Goal: Task Accomplishment & Management: Manage account settings

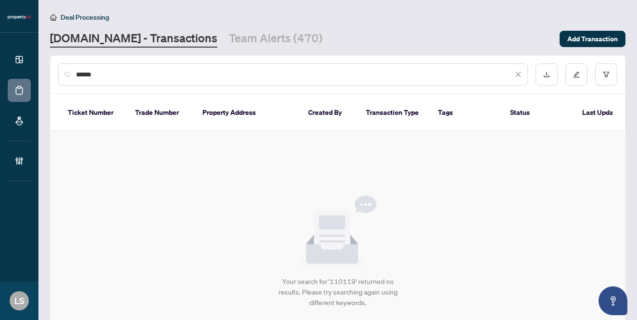
click at [105, 76] on input "******" at bounding box center [294, 74] width 437 height 11
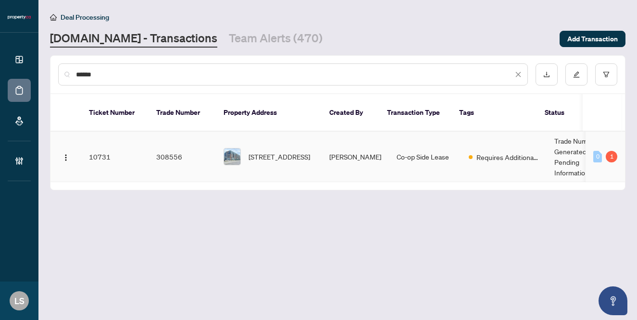
type input "******"
click at [276, 151] on span "[STREET_ADDRESS]" at bounding box center [279, 156] width 62 height 11
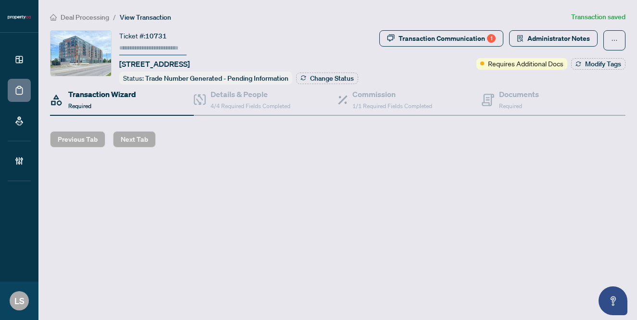
type input "******"
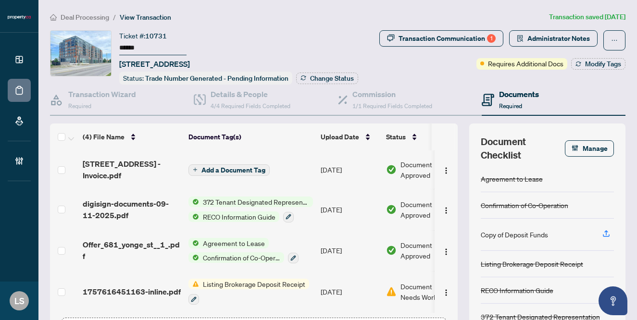
scroll to position [2, 0]
click at [411, 289] on span "Document Needs Work" at bounding box center [425, 291] width 50 height 21
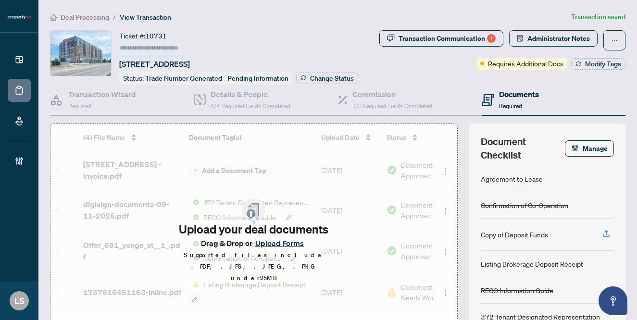
type input "******"
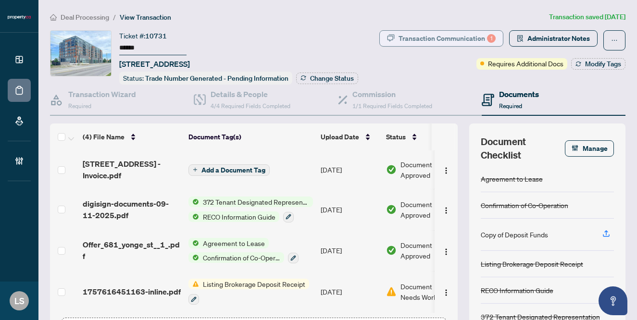
click at [449, 33] on div "Transaction Communication 1" at bounding box center [446, 38] width 97 height 15
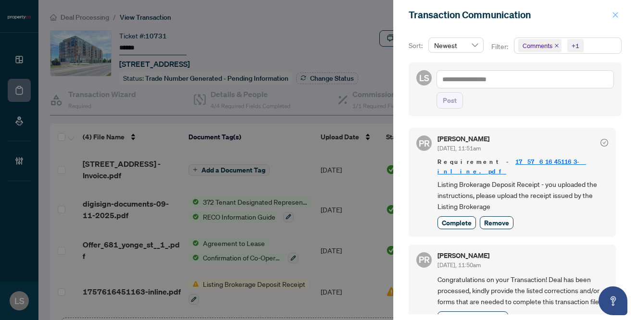
click at [616, 12] on icon "close" at bounding box center [615, 15] width 7 height 7
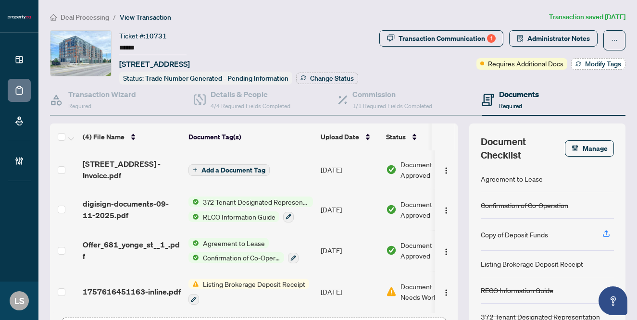
click at [600, 63] on span "Modify Tags" at bounding box center [603, 64] width 36 height 7
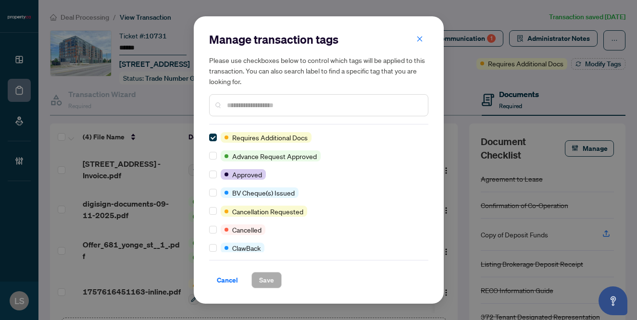
click at [259, 101] on input "text" at bounding box center [323, 105] width 193 height 11
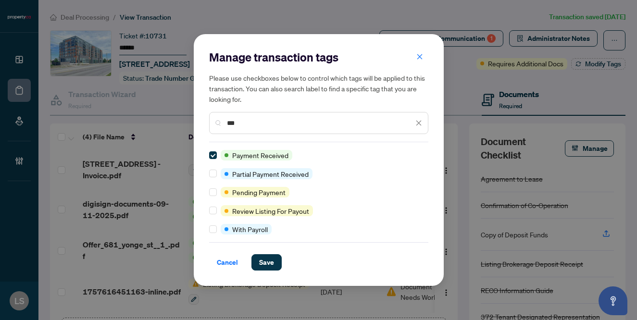
click at [253, 125] on input "***" at bounding box center [320, 123] width 186 height 11
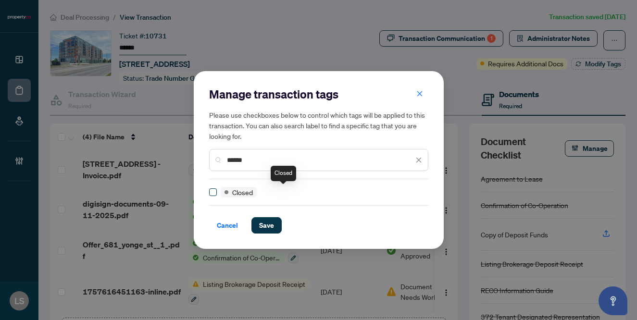
type input "******"
click at [216, 188] on label at bounding box center [213, 192] width 8 height 11
click at [269, 224] on span "Save" at bounding box center [266, 225] width 15 height 15
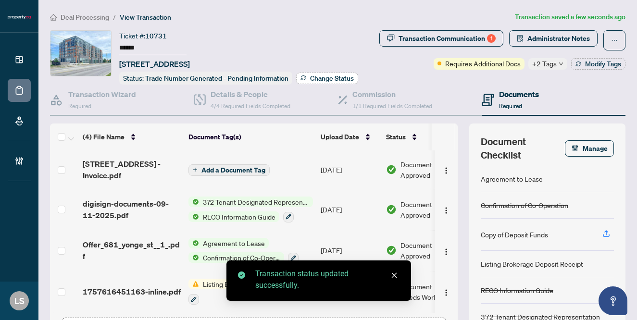
click at [316, 76] on span "Change Status" at bounding box center [332, 78] width 44 height 7
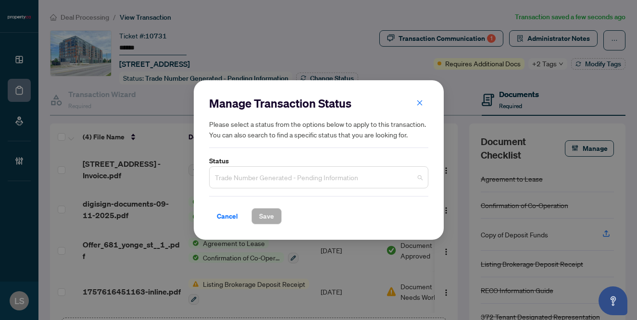
click at [242, 184] on span "Trade Number Generated - Pending Information" at bounding box center [319, 177] width 208 height 18
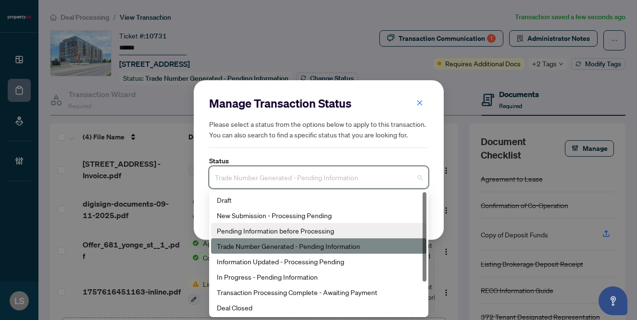
scroll to position [46, 0]
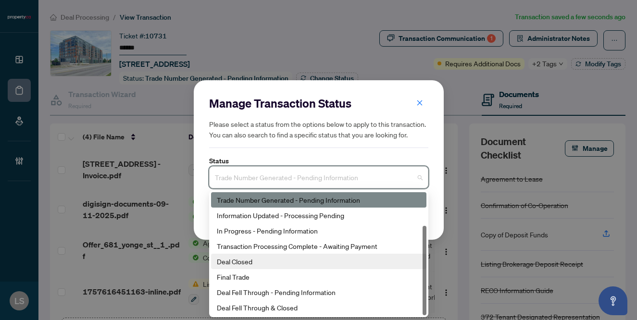
click at [249, 263] on div "Deal Closed" at bounding box center [319, 261] width 204 height 11
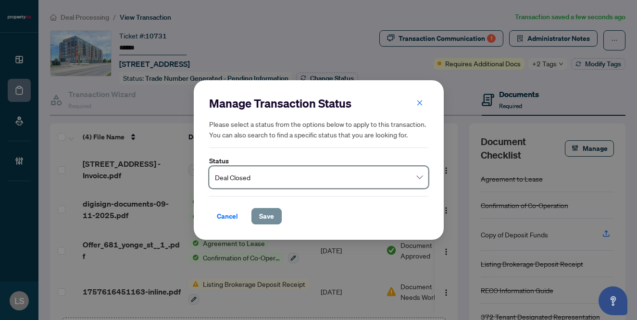
click at [267, 220] on span "Save" at bounding box center [266, 216] width 15 height 15
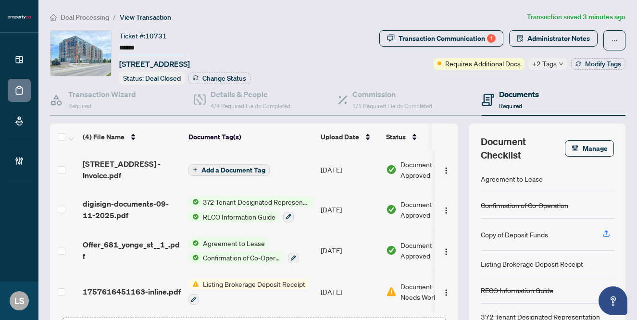
click at [82, 18] on span "Deal Processing" at bounding box center [85, 17] width 49 height 9
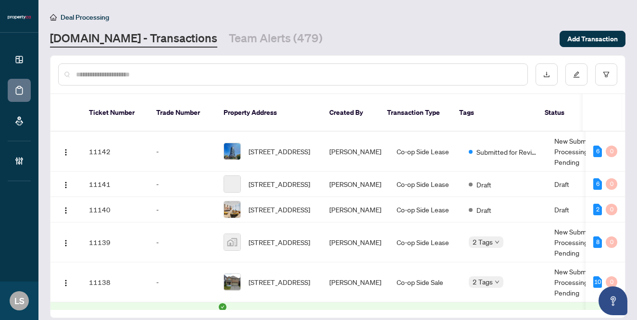
click at [124, 76] on input "text" at bounding box center [298, 74] width 444 height 11
paste input "******"
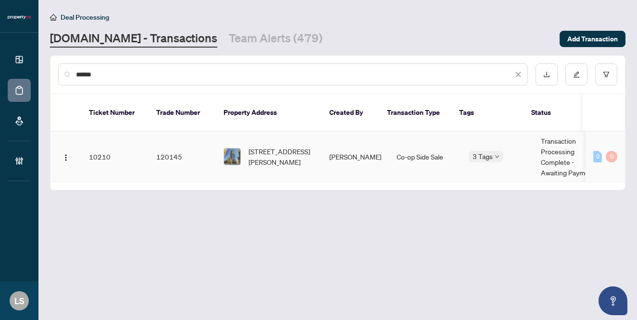
type input "******"
click at [270, 146] on span "[STREET_ADDRESS][PERSON_NAME]" at bounding box center [280, 156] width 65 height 21
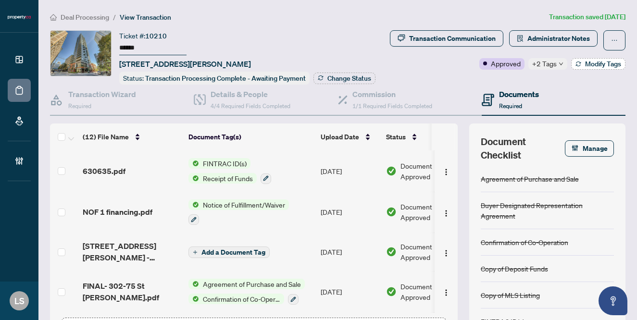
click at [607, 63] on span "Modify Tags" at bounding box center [603, 64] width 36 height 7
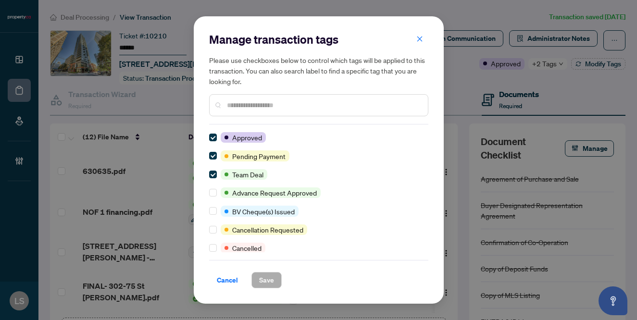
click at [246, 99] on div at bounding box center [318, 105] width 219 height 22
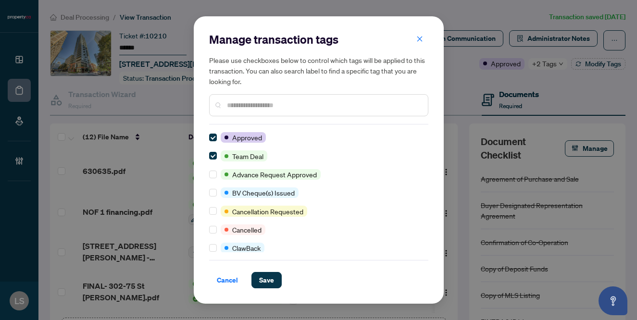
click at [276, 101] on input "text" at bounding box center [323, 105] width 193 height 11
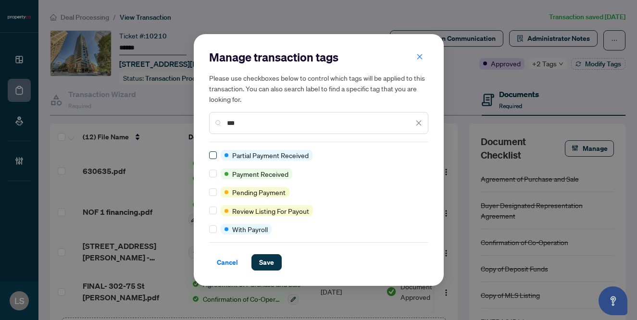
type input "***"
drag, startPoint x: 217, startPoint y: 174, endPoint x: 260, endPoint y: 221, distance: 63.9
click at [217, 175] on div at bounding box center [215, 173] width 12 height 11
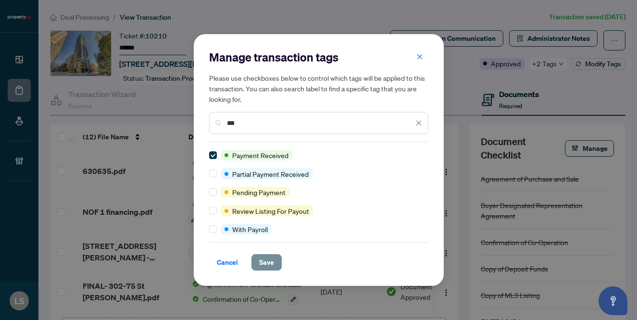
click at [268, 262] on span "Save" at bounding box center [266, 262] width 15 height 15
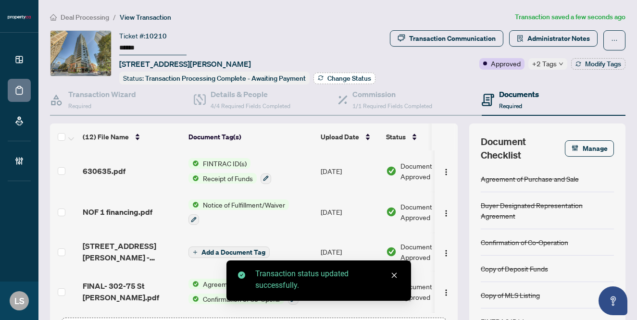
click at [333, 80] on span "Change Status" at bounding box center [349, 78] width 44 height 7
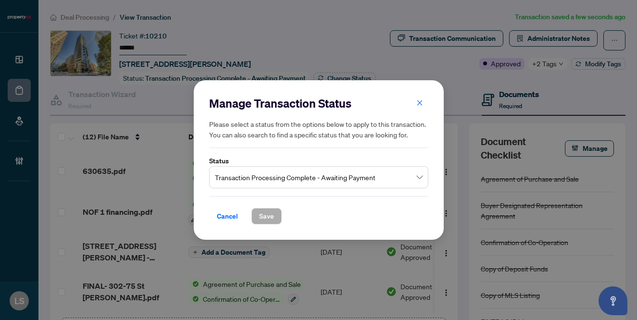
click at [268, 187] on input "search" at bounding box center [314, 178] width 199 height 21
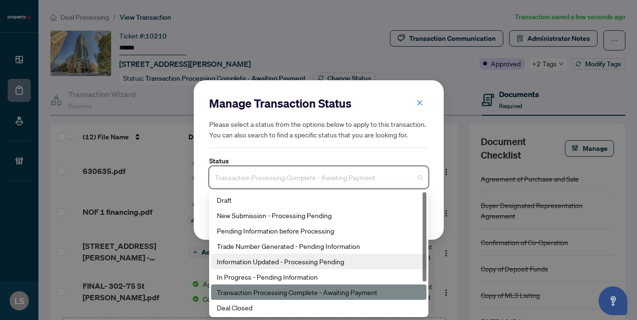
scroll to position [46, 0]
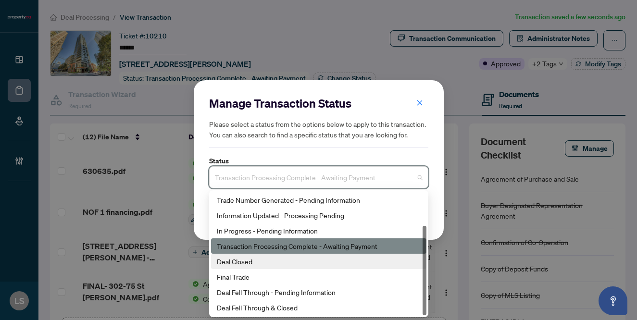
click at [241, 263] on div "Deal Closed" at bounding box center [319, 261] width 204 height 11
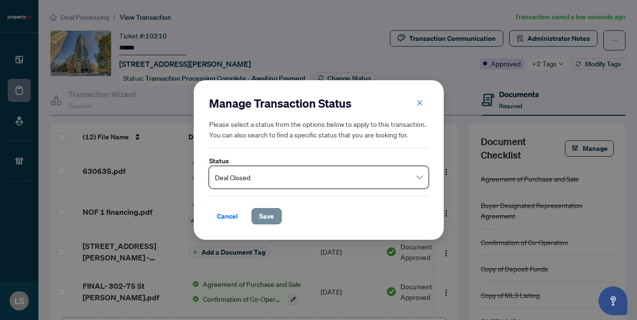
click at [272, 218] on span "Save" at bounding box center [266, 216] width 15 height 15
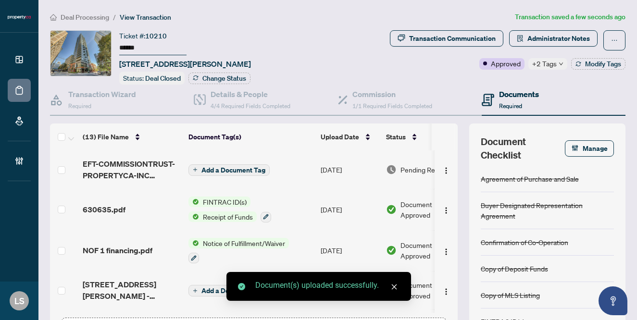
click at [412, 161] on td "Pending Review" at bounding box center [423, 169] width 82 height 38
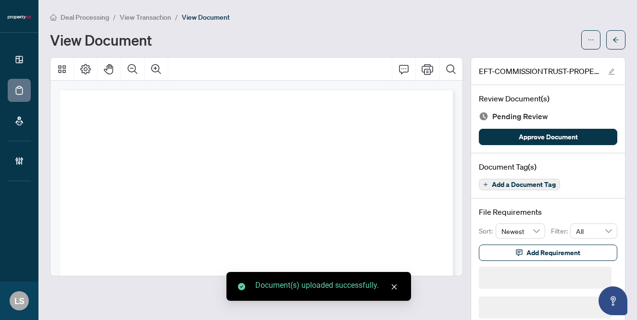
drag, startPoint x: 561, startPoint y: 135, endPoint x: 434, endPoint y: 84, distance: 136.5
click at [561, 135] on span "Approve Document" at bounding box center [548, 136] width 59 height 15
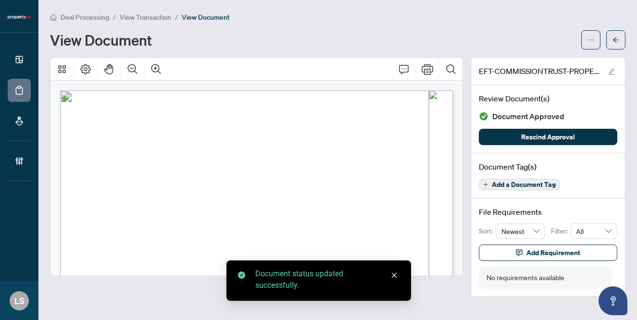
click at [85, 16] on span "Deal Processing" at bounding box center [85, 17] width 49 height 9
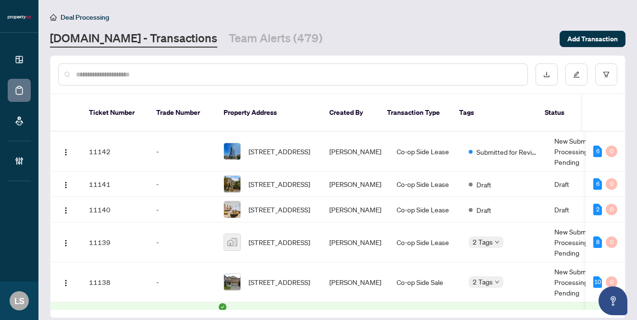
click at [128, 72] on input "text" at bounding box center [298, 74] width 444 height 11
paste input "******"
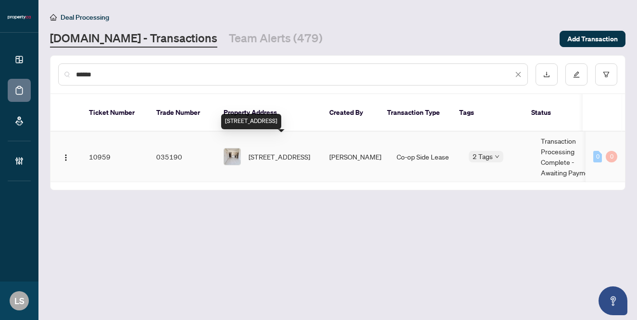
type input "******"
click at [267, 151] on span "[STREET_ADDRESS]" at bounding box center [279, 156] width 62 height 11
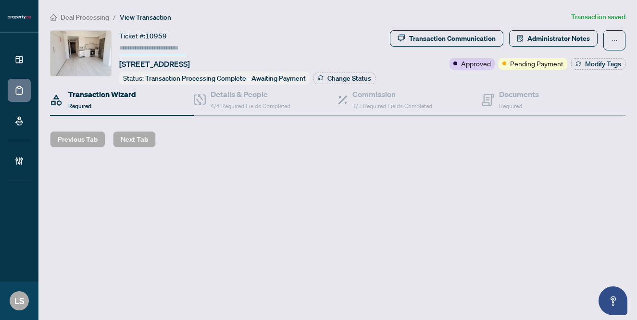
type input "******"
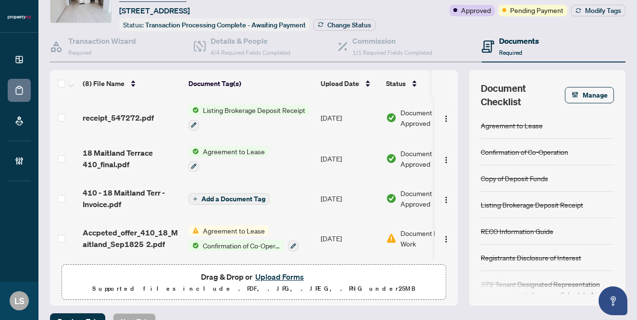
scroll to position [55, 0]
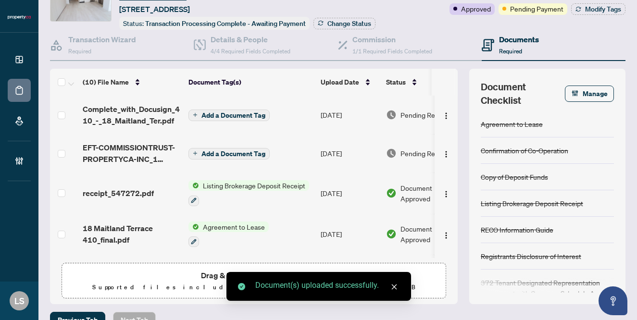
click at [406, 159] on span "Pending Review" at bounding box center [424, 153] width 48 height 11
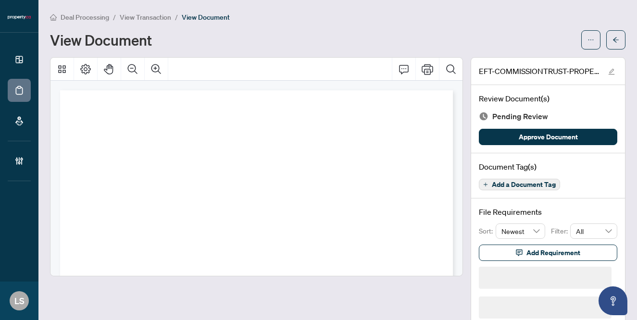
drag, startPoint x: 556, startPoint y: 136, endPoint x: 271, endPoint y: 81, distance: 290.3
click at [556, 136] on span "Approve Document" at bounding box center [548, 136] width 59 height 15
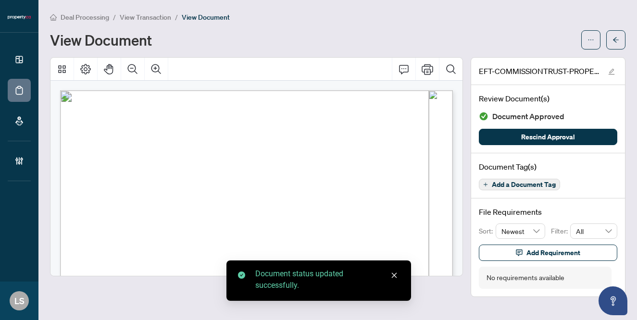
click at [147, 13] on span "View Transaction" at bounding box center [145, 17] width 51 height 9
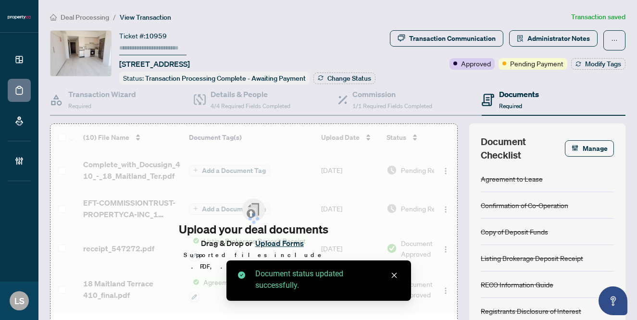
type input "******"
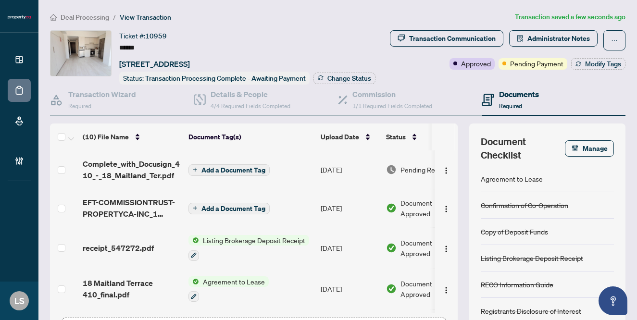
click at [219, 176] on button "Add a Document Tag" at bounding box center [228, 170] width 81 height 12
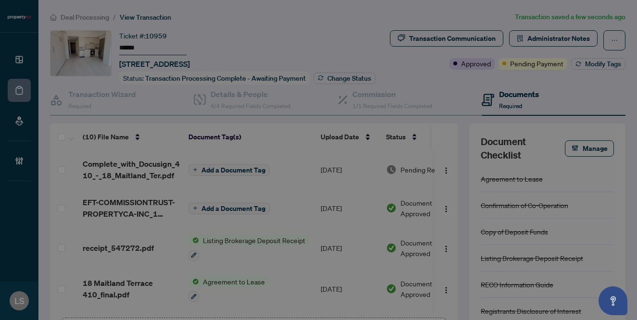
click at [229, 183] on div "Agreement to Lease Confirmation of Co-Operation Copy of Deposit Funds Listing B…" at bounding box center [318, 198] width 219 height 120
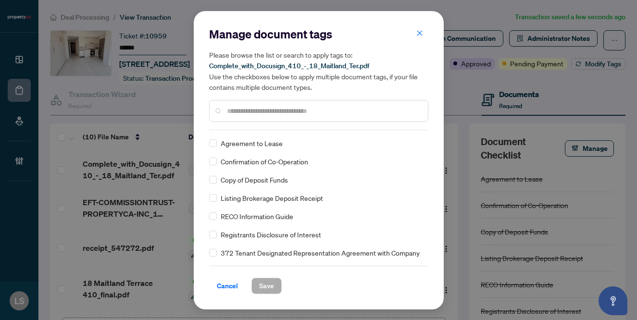
click at [240, 113] on input "text" at bounding box center [323, 111] width 193 height 11
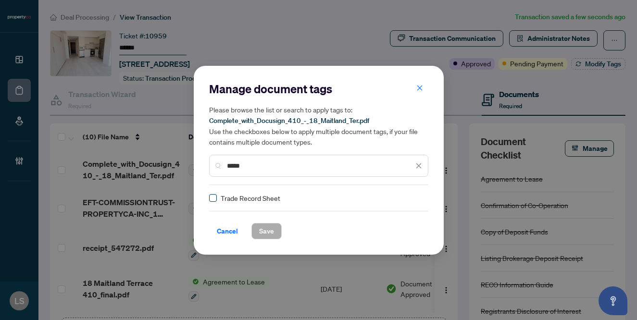
type input "*****"
click at [404, 196] on img at bounding box center [409, 198] width 10 height 10
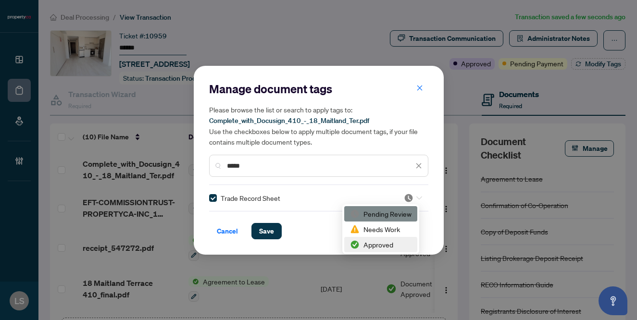
click at [375, 249] on div "Approved" at bounding box center [381, 244] width 62 height 11
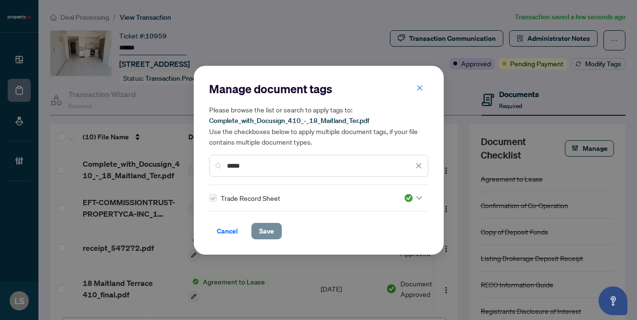
click at [272, 235] on span "Save" at bounding box center [266, 230] width 15 height 15
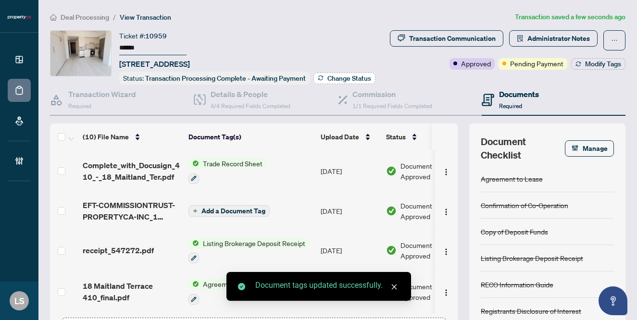
click at [327, 82] on span "Change Status" at bounding box center [349, 78] width 44 height 7
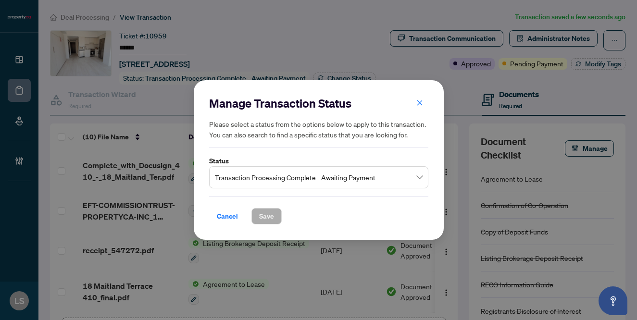
click at [287, 185] on span "Transaction Processing Complete - Awaiting Payment" at bounding box center [319, 177] width 208 height 18
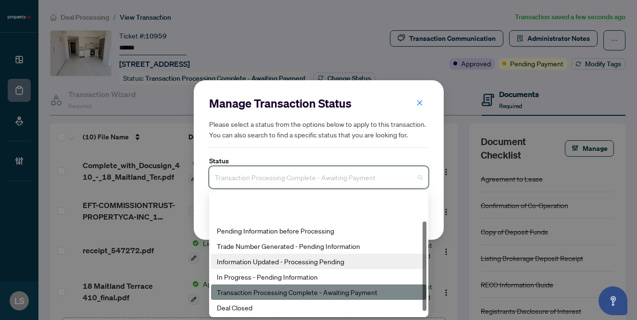
scroll to position [46, 0]
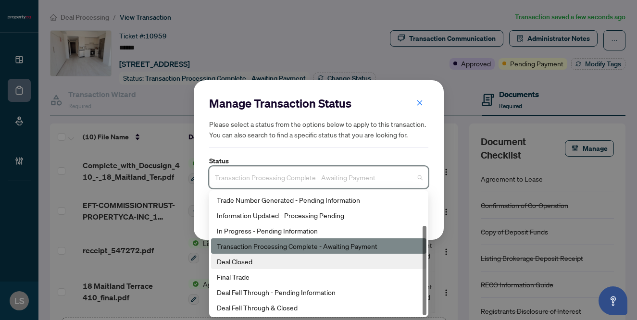
click at [230, 263] on div "Deal Closed" at bounding box center [319, 261] width 204 height 11
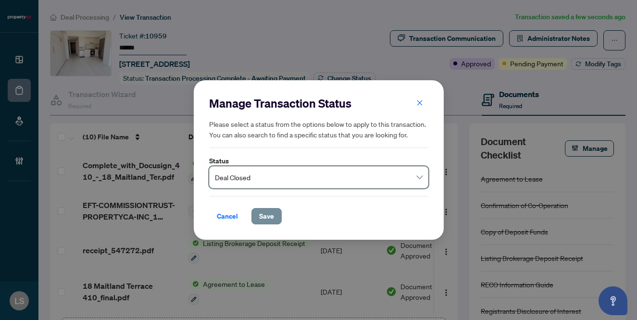
click at [265, 215] on span "Save" at bounding box center [266, 216] width 15 height 15
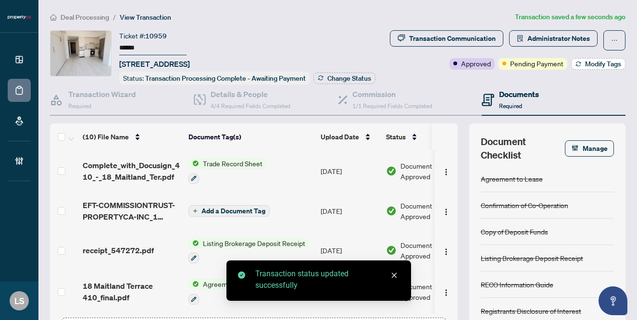
click at [605, 67] on span "Modify Tags" at bounding box center [603, 64] width 36 height 7
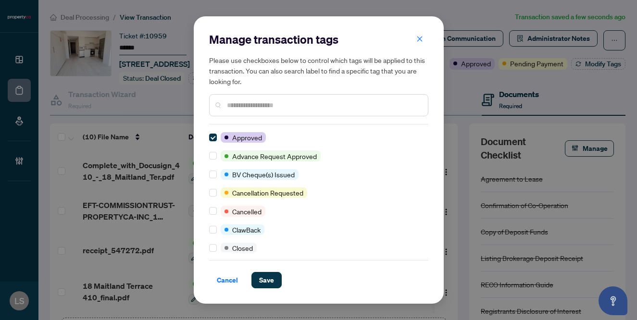
click at [271, 105] on input "text" at bounding box center [323, 105] width 193 height 11
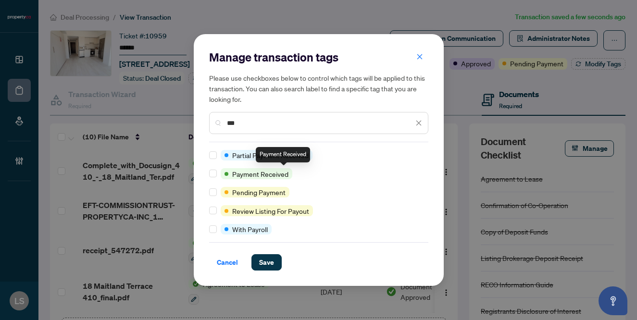
type input "***"
click at [208, 174] on div "Manage transaction tags Please use checkboxes below to control which tags will …" at bounding box center [319, 160] width 250 height 252
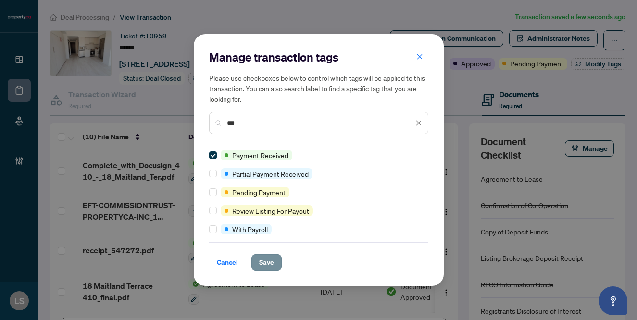
click at [270, 258] on span "Save" at bounding box center [266, 262] width 15 height 15
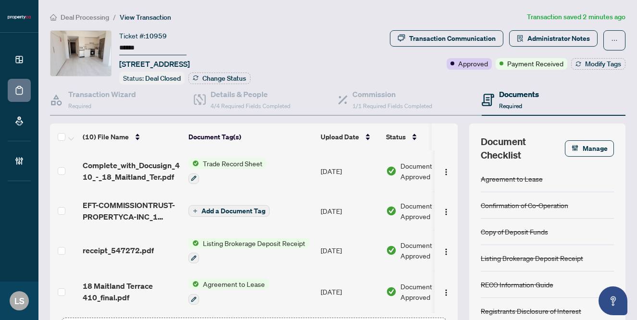
click at [92, 14] on span "Deal Processing" at bounding box center [85, 17] width 49 height 9
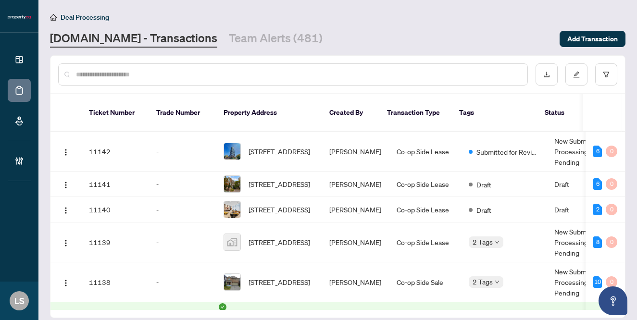
click at [140, 75] on input "text" at bounding box center [298, 74] width 444 height 11
paste input "******"
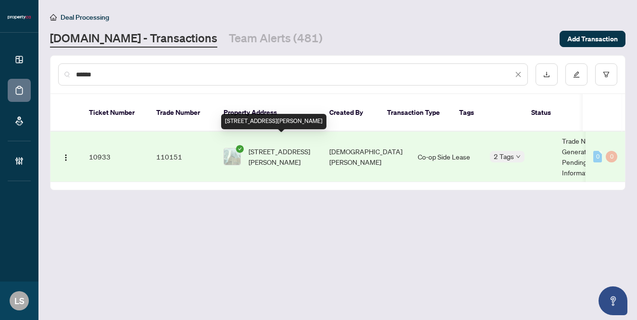
type input "******"
click at [293, 146] on span "[STREET_ADDRESS][PERSON_NAME]" at bounding box center [280, 156] width 65 height 21
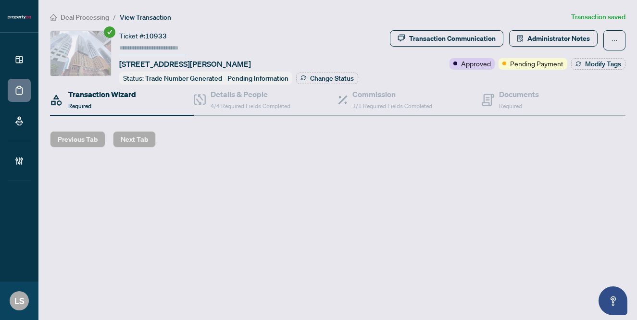
type input "******"
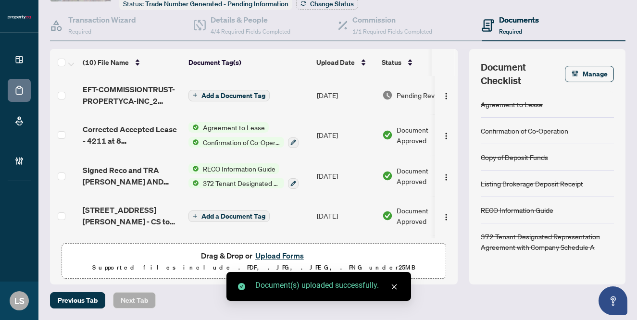
scroll to position [16, 0]
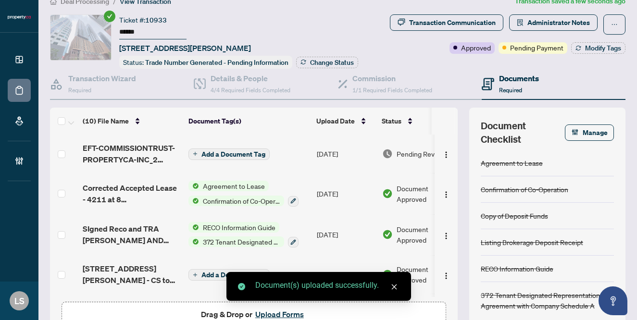
click at [405, 159] on span "Pending Review" at bounding box center [420, 153] width 48 height 11
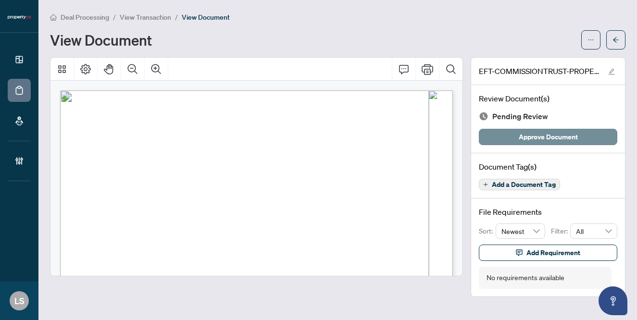
click at [538, 134] on span "Approve Document" at bounding box center [548, 136] width 59 height 15
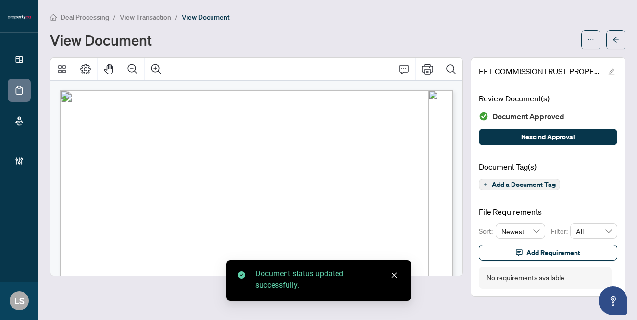
click at [138, 19] on span "View Transaction" at bounding box center [145, 17] width 51 height 9
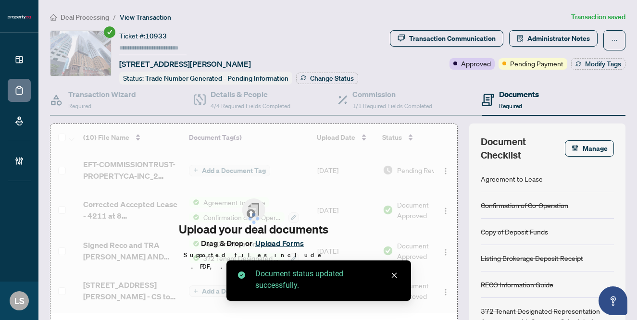
type input "******"
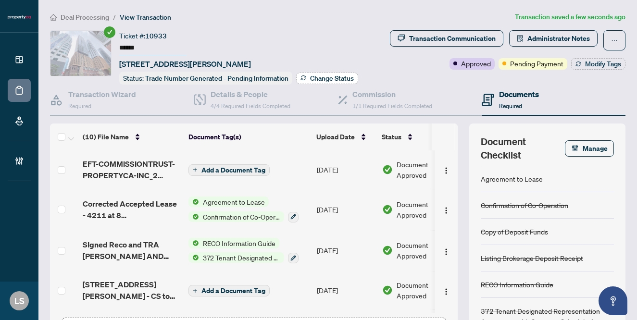
click at [310, 82] on span "Change Status" at bounding box center [332, 78] width 44 height 7
click at [164, 94] on div "Manage Transaction Status Please select a status from the options below to appl…" at bounding box center [318, 160] width 637 height 320
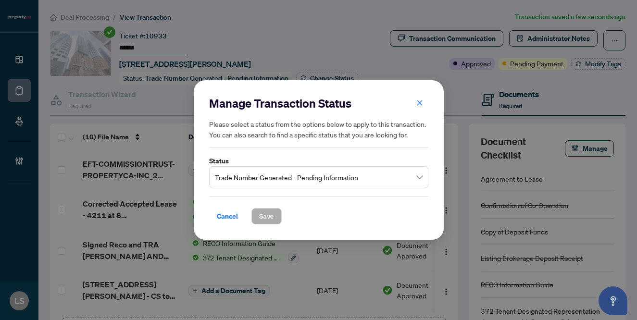
click at [266, 184] on span "Trade Number Generated - Pending Information" at bounding box center [319, 177] width 208 height 18
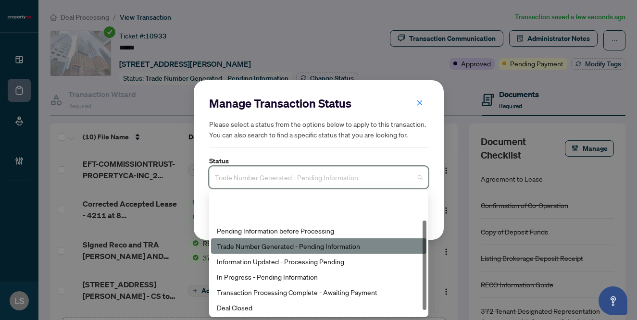
scroll to position [46, 0]
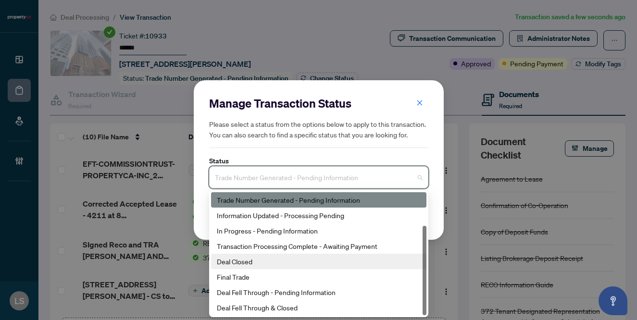
click at [248, 261] on div "Deal Closed" at bounding box center [319, 261] width 204 height 11
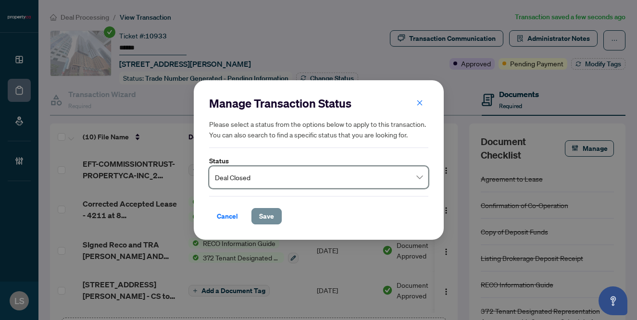
click at [262, 219] on span "Save" at bounding box center [266, 216] width 15 height 15
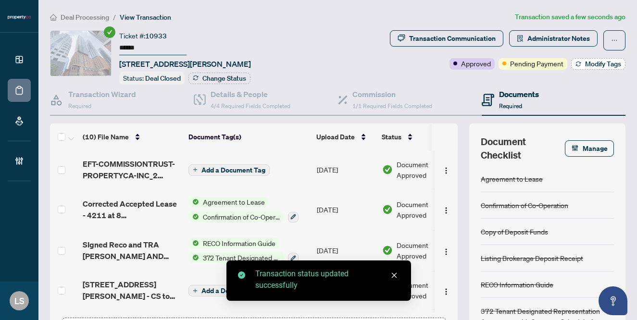
click at [597, 65] on span "Modify Tags" at bounding box center [603, 64] width 36 height 7
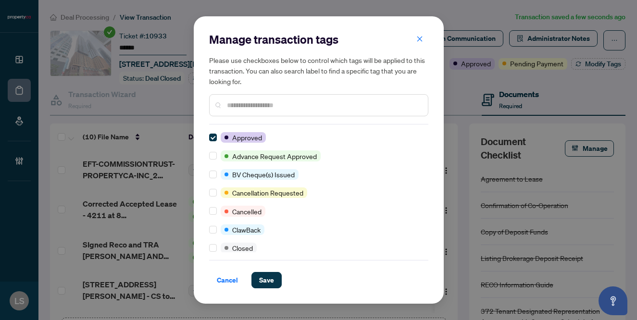
click at [272, 102] on input "text" at bounding box center [323, 105] width 193 height 11
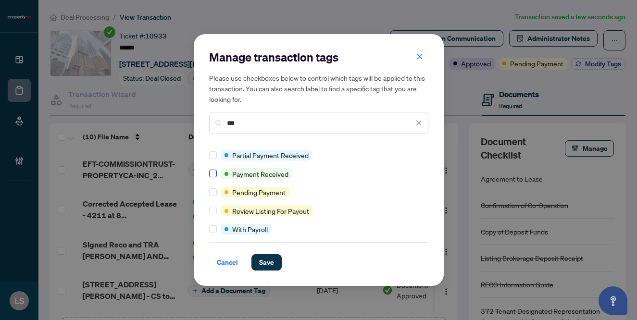
type input "***"
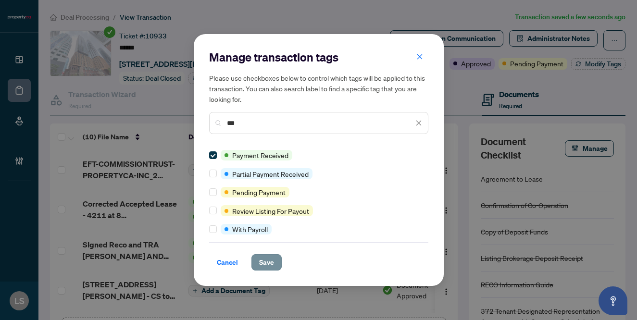
click at [263, 262] on span "Save" at bounding box center [266, 262] width 15 height 15
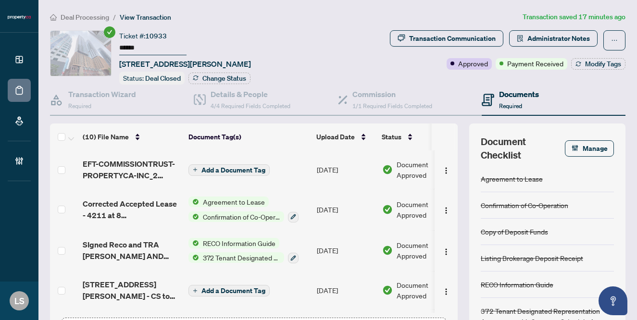
click at [83, 14] on span "Deal Processing" at bounding box center [85, 17] width 49 height 9
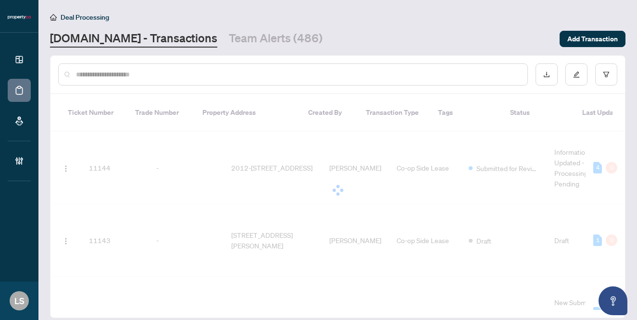
drag, startPoint x: 119, startPoint y: 78, endPoint x: 111, endPoint y: 74, distance: 8.4
click at [119, 78] on input "text" at bounding box center [298, 74] width 444 height 11
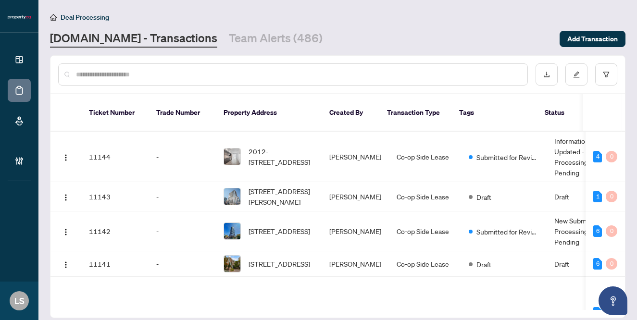
click at [111, 75] on input "text" at bounding box center [298, 74] width 444 height 11
paste input "******"
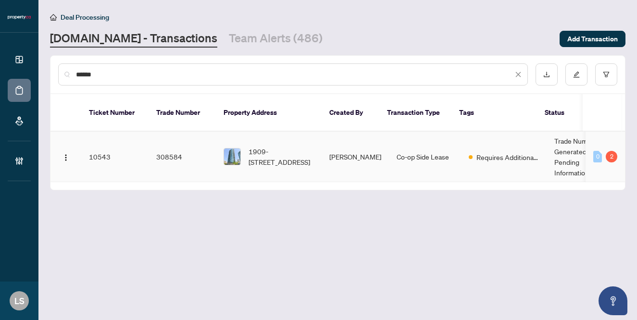
type input "******"
click at [286, 151] on span "1909-[STREET_ADDRESS]" at bounding box center [280, 156] width 65 height 21
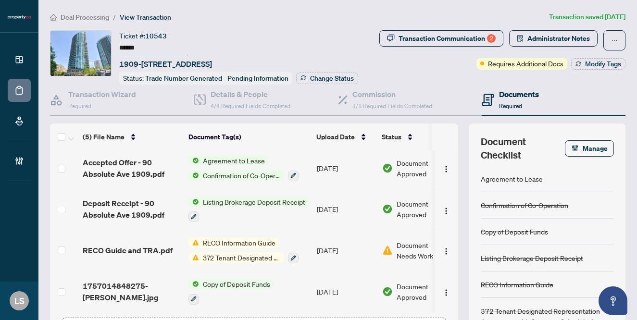
scroll to position [43, 0]
click at [460, 41] on div "Transaction Communication 2" at bounding box center [446, 38] width 97 height 15
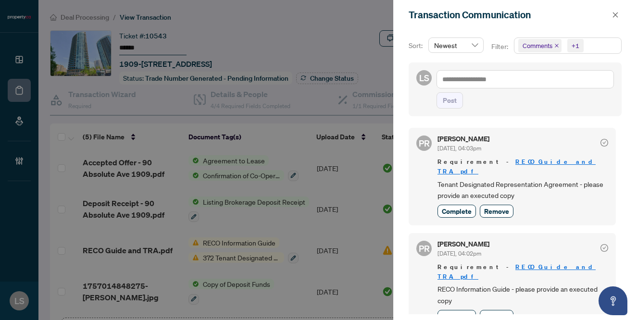
scroll to position [0, 0]
click at [615, 12] on icon "close" at bounding box center [615, 15] width 7 height 7
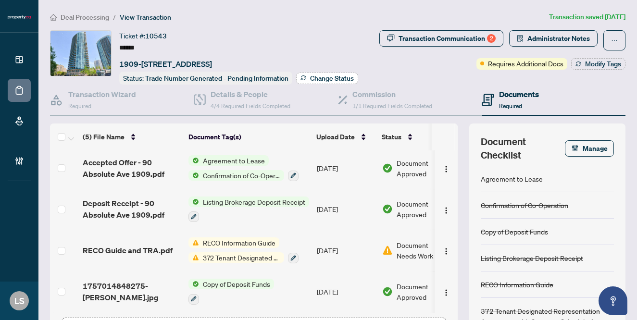
click at [329, 75] on span "Change Status" at bounding box center [332, 78] width 44 height 7
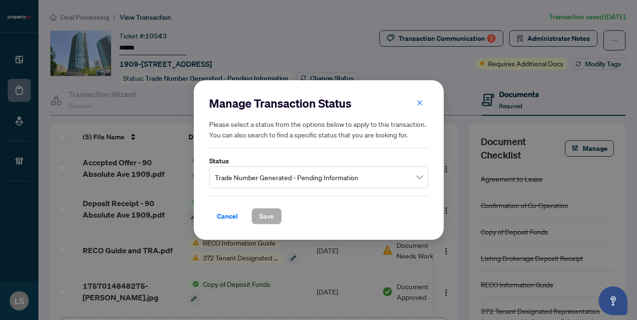
click at [257, 173] on span "Trade Number Generated - Pending Information" at bounding box center [319, 177] width 208 height 18
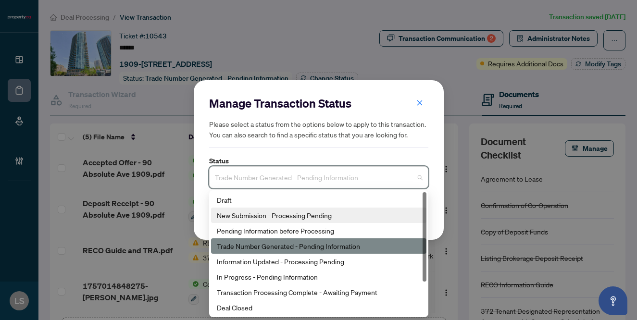
scroll to position [2, 0]
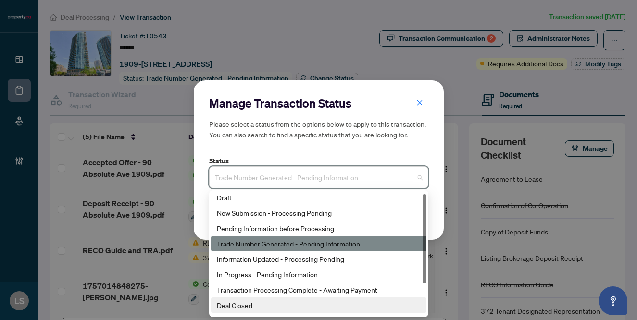
click at [242, 304] on div "Deal Closed" at bounding box center [319, 305] width 204 height 11
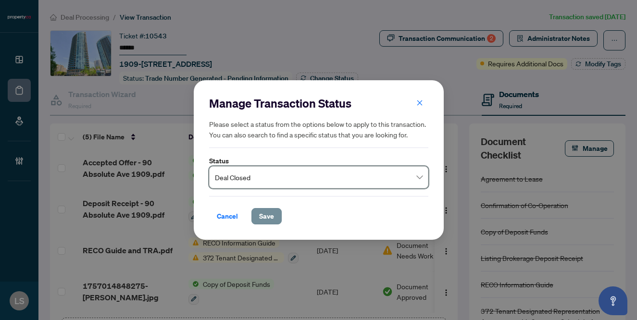
click at [272, 218] on span "Save" at bounding box center [266, 216] width 15 height 15
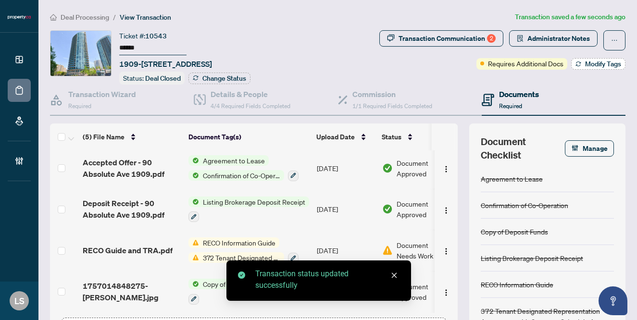
click at [592, 64] on span "Modify Tags" at bounding box center [603, 64] width 36 height 7
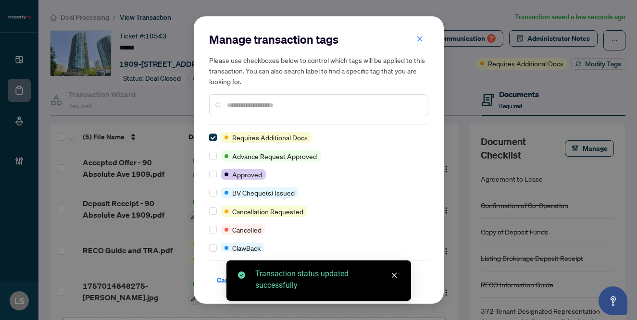
click at [264, 110] on input "text" at bounding box center [323, 105] width 193 height 11
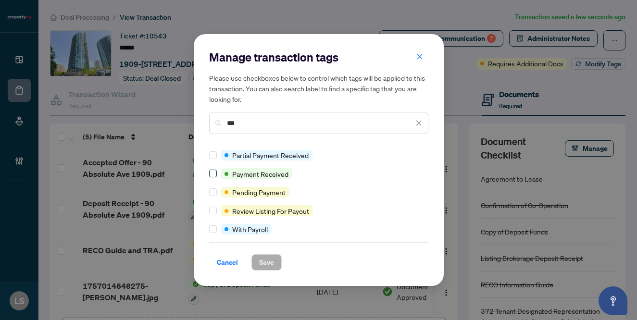
type input "***"
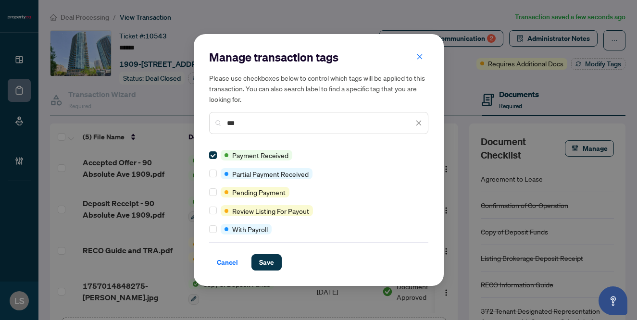
click at [271, 271] on div "Manage transaction tags Please use checkboxes below to control which tags will …" at bounding box center [319, 160] width 250 height 252
click at [265, 263] on span "Save" at bounding box center [266, 262] width 15 height 15
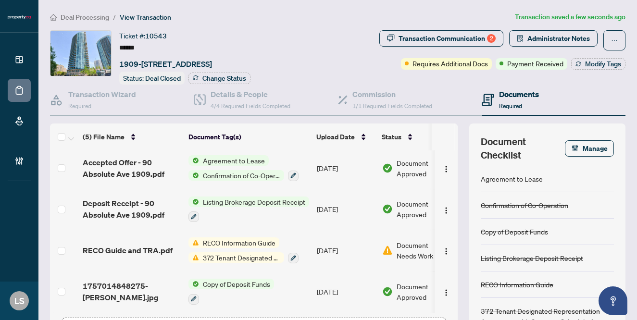
click at [79, 19] on span "Deal Processing" at bounding box center [85, 17] width 49 height 9
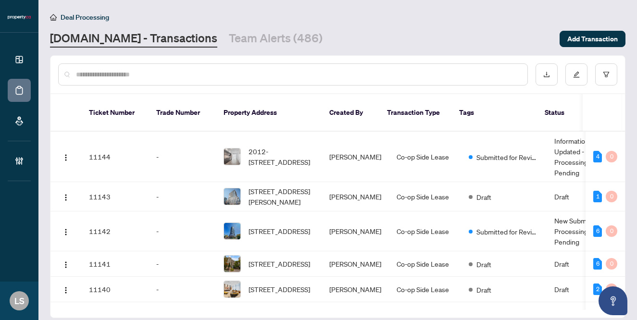
click at [160, 78] on input "text" at bounding box center [298, 74] width 444 height 11
paste input "******"
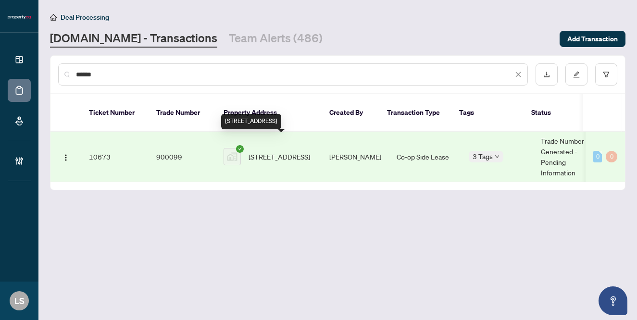
type input "******"
click at [277, 151] on span "[STREET_ADDRESS]" at bounding box center [279, 156] width 62 height 11
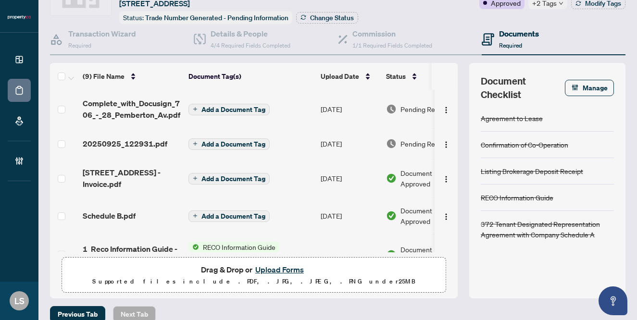
scroll to position [57, 0]
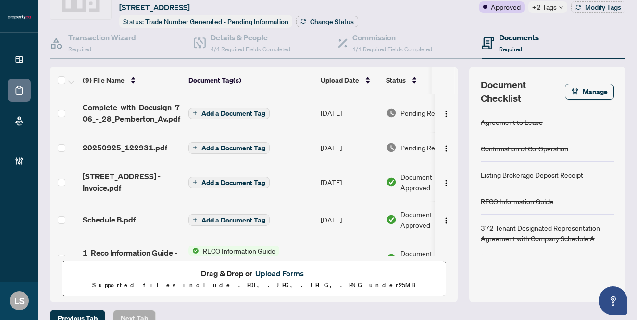
click at [413, 146] on span "Pending Review" at bounding box center [424, 147] width 48 height 11
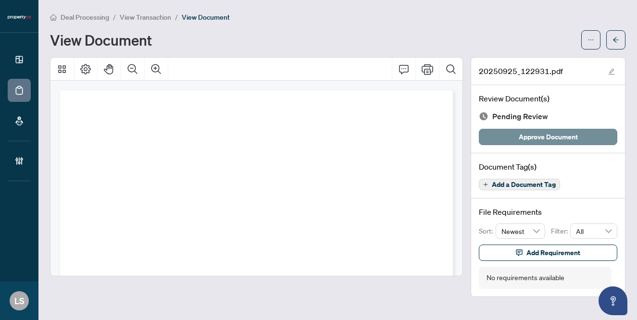
click at [543, 134] on span "Approve Document" at bounding box center [548, 136] width 59 height 15
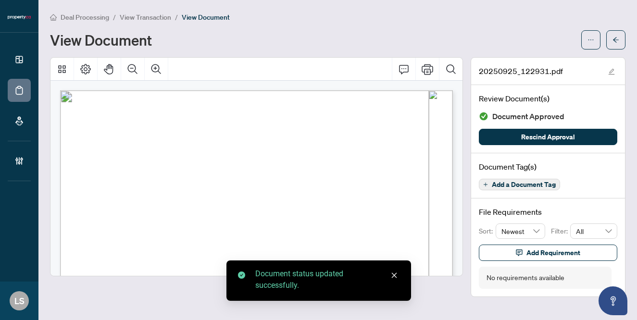
click at [151, 14] on span "View Transaction" at bounding box center [145, 17] width 51 height 9
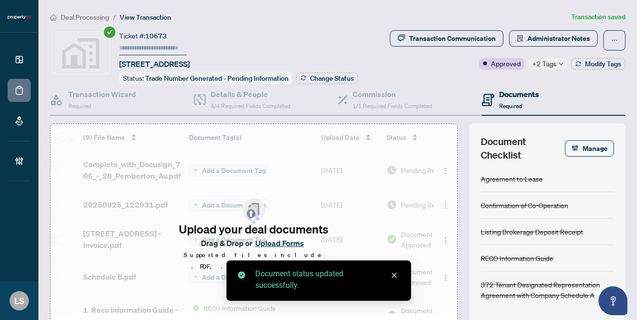
type input "******"
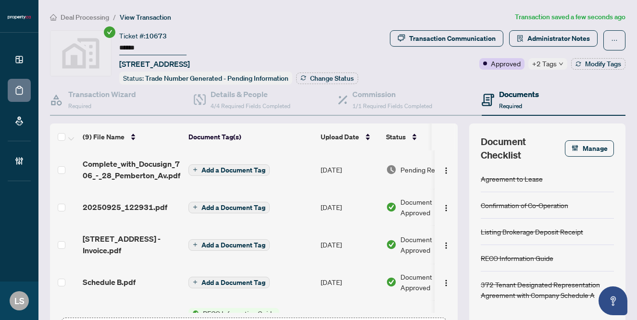
click at [211, 167] on span "Add a Document Tag" at bounding box center [233, 170] width 64 height 7
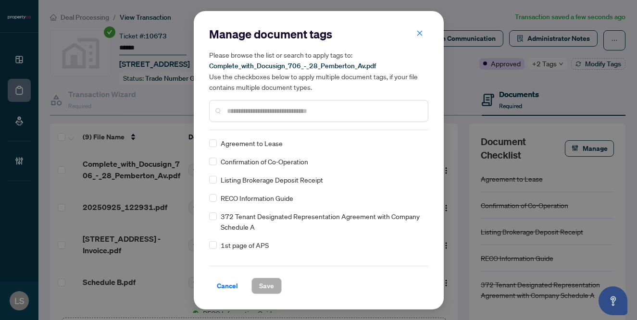
click at [239, 113] on input "text" at bounding box center [323, 111] width 193 height 11
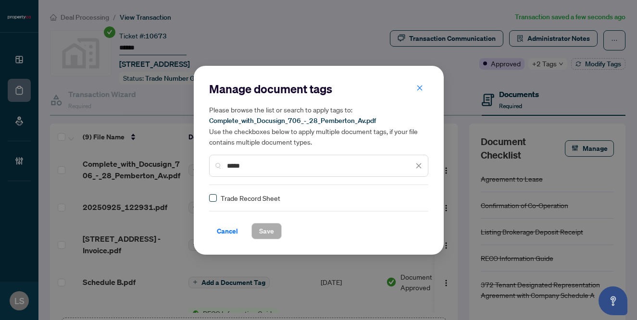
type input "*****"
click at [215, 194] on span at bounding box center [213, 198] width 8 height 8
click at [416, 200] on div at bounding box center [413, 198] width 18 height 10
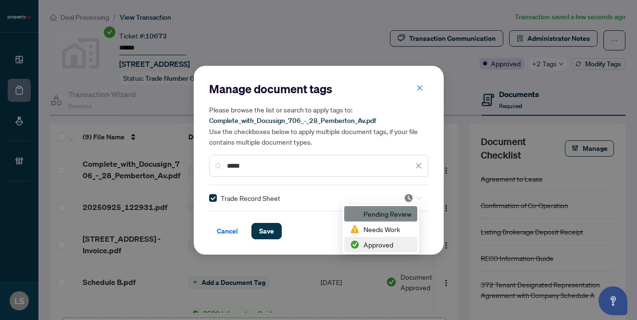
click at [373, 246] on div "Approved" at bounding box center [381, 244] width 62 height 11
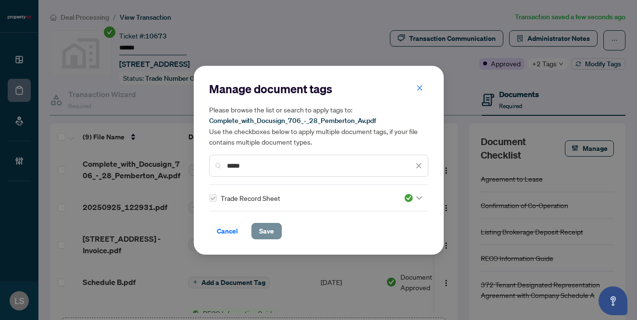
click at [271, 229] on span "Save" at bounding box center [266, 230] width 15 height 15
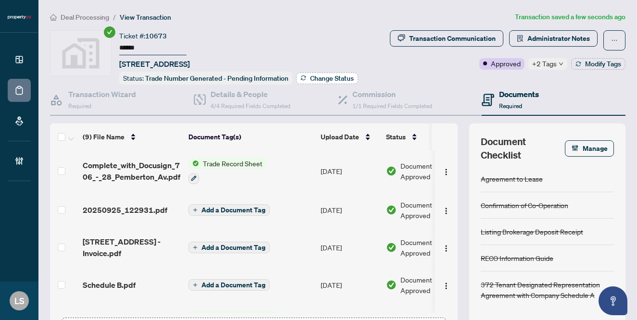
click at [343, 75] on span "Change Status" at bounding box center [332, 78] width 44 height 7
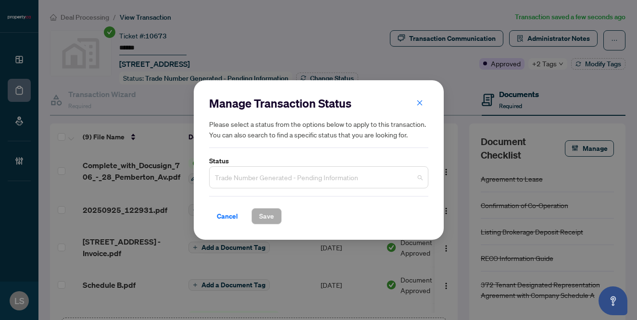
click at [280, 180] on span "Trade Number Generated - Pending Information" at bounding box center [319, 177] width 208 height 18
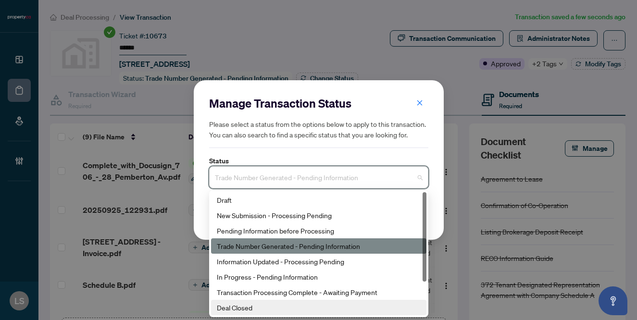
click at [248, 309] on div "Deal Closed" at bounding box center [319, 307] width 204 height 11
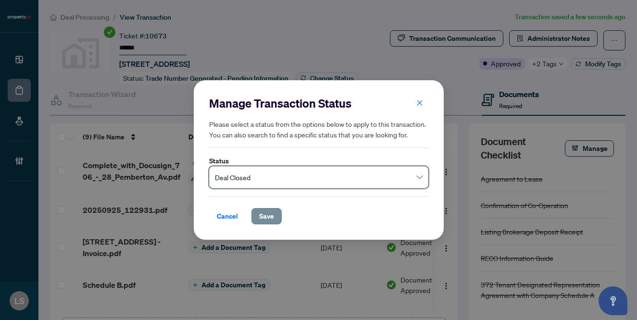
click at [261, 218] on span "Save" at bounding box center [266, 216] width 15 height 15
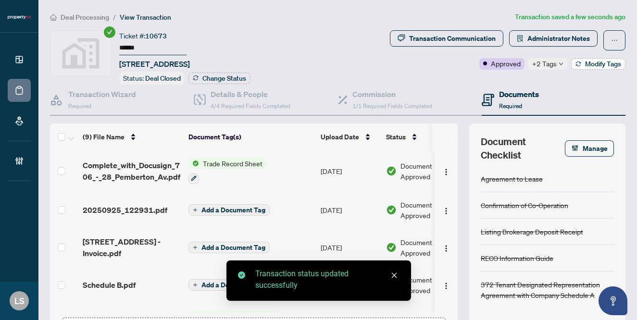
click at [588, 64] on span "Modify Tags" at bounding box center [603, 64] width 36 height 7
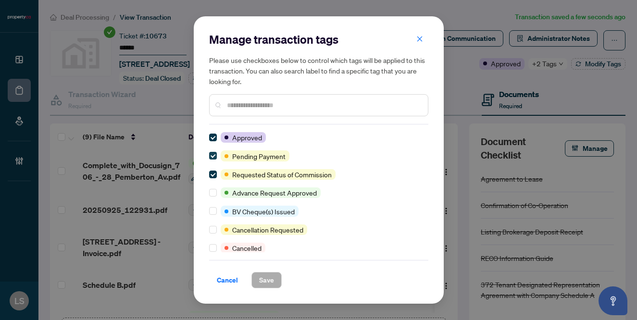
click at [212, 158] on span at bounding box center [213, 156] width 8 height 8
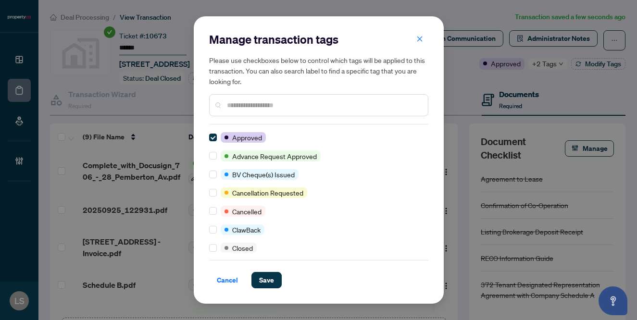
click at [260, 104] on input "text" at bounding box center [323, 105] width 193 height 11
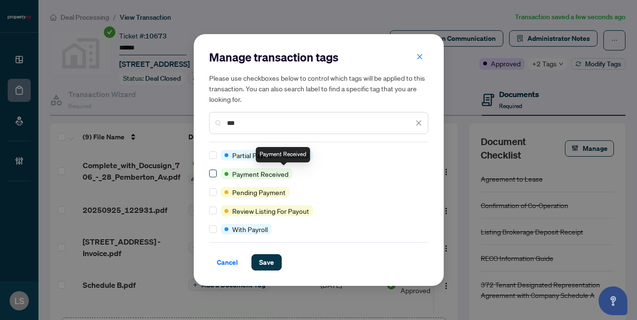
type input "***"
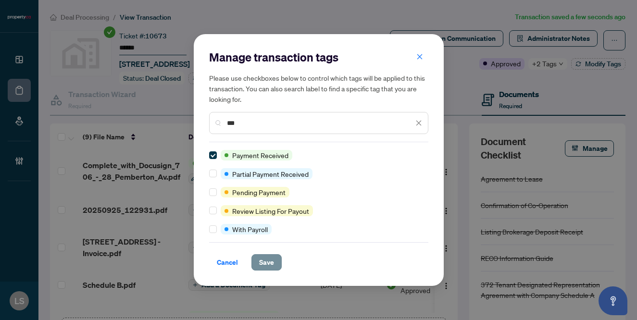
click at [274, 270] on button "Save" at bounding box center [266, 262] width 30 height 16
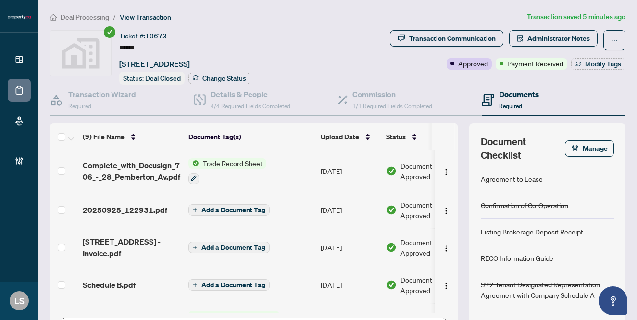
click at [75, 17] on span "Deal Processing" at bounding box center [85, 17] width 49 height 9
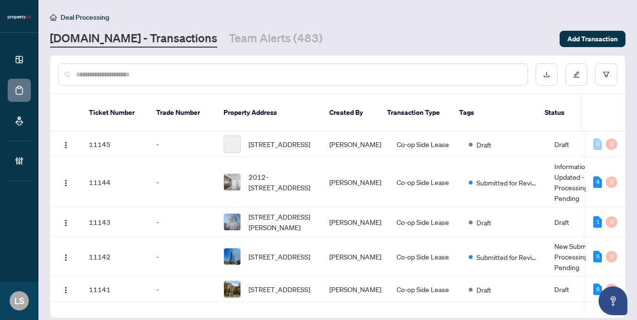
click at [141, 79] on div at bounding box center [292, 74] width 469 height 22
click at [136, 75] on input "text" at bounding box center [298, 74] width 444 height 11
paste input "******"
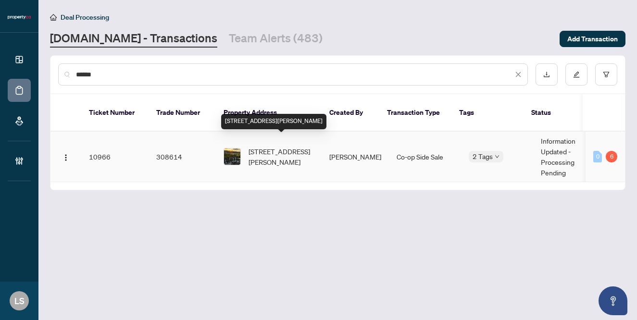
type input "******"
click at [279, 146] on span "[STREET_ADDRESS][PERSON_NAME]" at bounding box center [280, 156] width 65 height 21
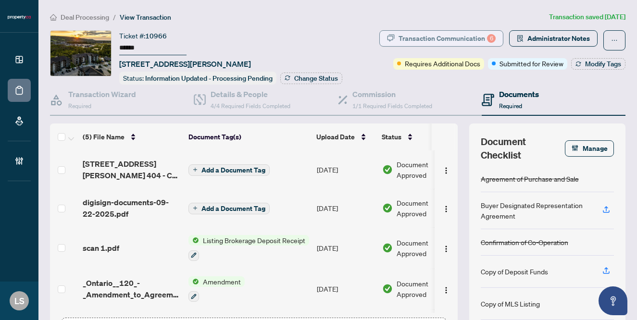
click at [475, 38] on div "Transaction Communication 6" at bounding box center [446, 38] width 97 height 15
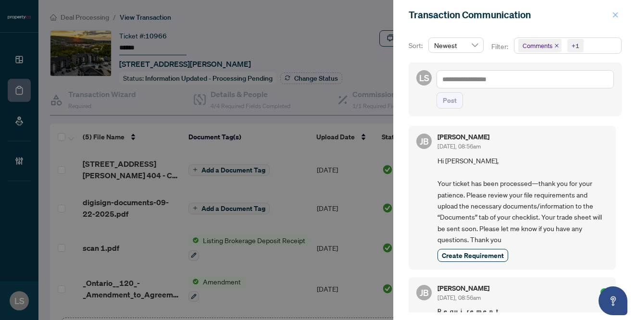
click at [613, 19] on span "button" at bounding box center [615, 14] width 7 height 15
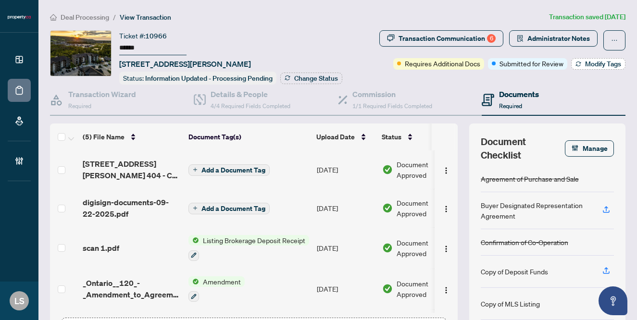
click at [601, 63] on span "Modify Tags" at bounding box center [603, 64] width 36 height 7
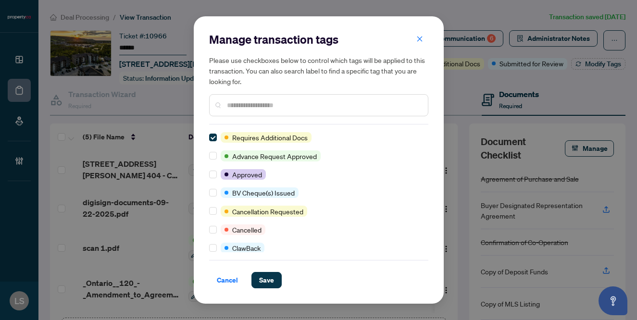
click at [257, 106] on input "text" at bounding box center [323, 105] width 193 height 11
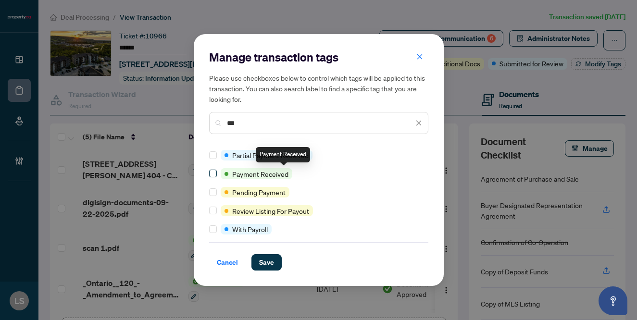
type input "***"
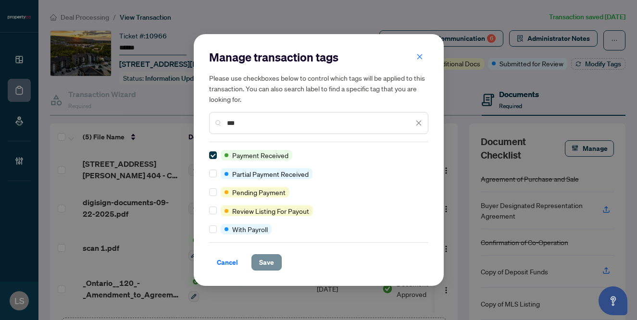
click at [273, 262] on button "Save" at bounding box center [266, 262] width 30 height 16
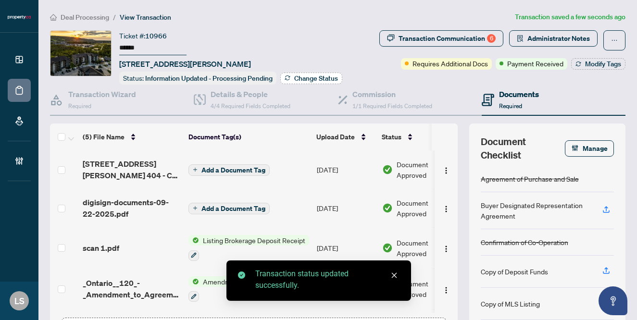
click at [313, 79] on span "Change Status" at bounding box center [316, 78] width 44 height 7
click at [307, 79] on div "Manage Transaction Status Please select a status from the options below to appl…" at bounding box center [318, 160] width 637 height 320
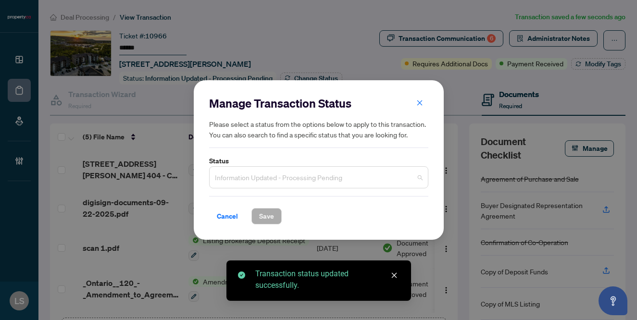
click at [249, 182] on span "Information Updated - Processing Pending" at bounding box center [319, 177] width 208 height 18
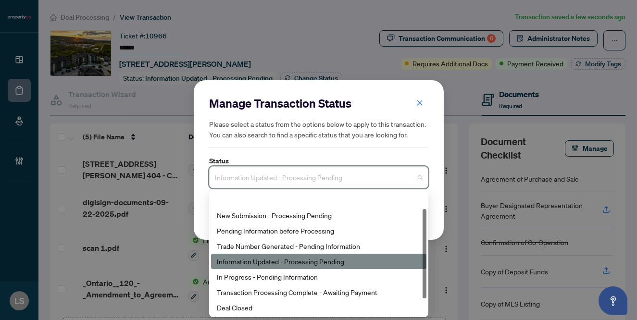
scroll to position [46, 0]
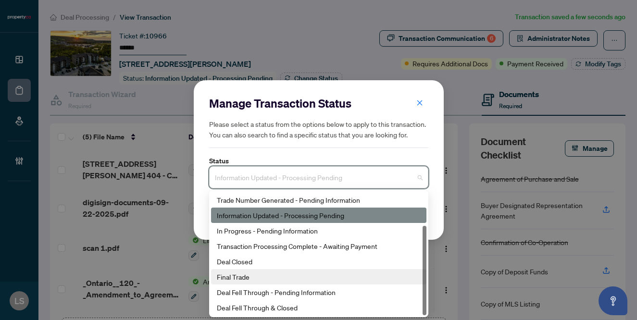
click at [236, 265] on div "Deal Closed" at bounding box center [319, 261] width 204 height 11
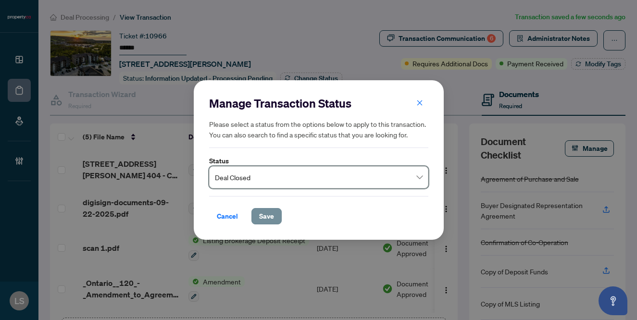
click at [270, 214] on span "Save" at bounding box center [266, 216] width 15 height 15
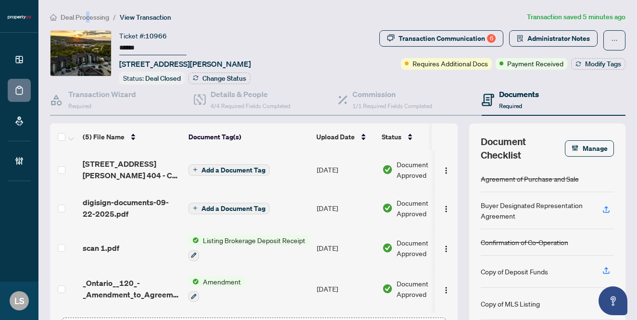
click at [88, 16] on span "Deal Processing" at bounding box center [85, 17] width 49 height 9
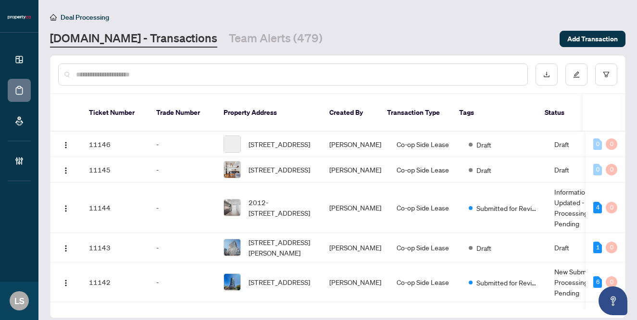
click at [155, 76] on input "text" at bounding box center [298, 74] width 444 height 11
paste input "******"
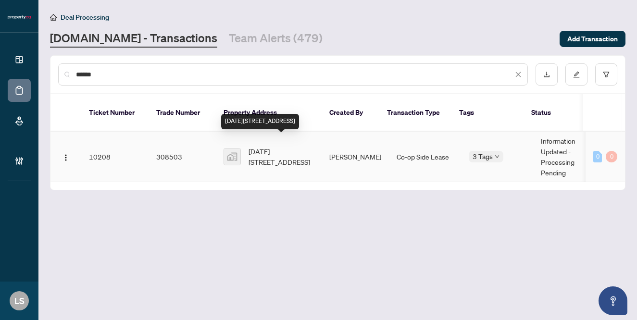
type input "******"
click at [270, 151] on span "[DATE][STREET_ADDRESS]" at bounding box center [280, 156] width 65 height 21
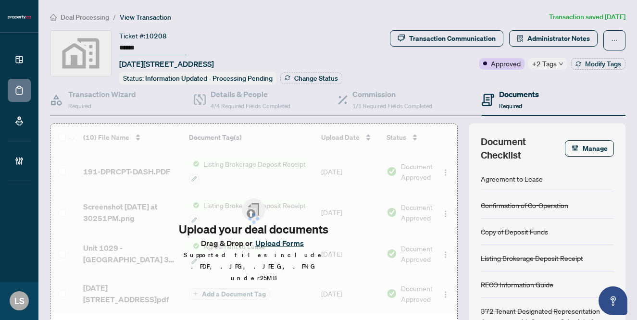
type input "******"
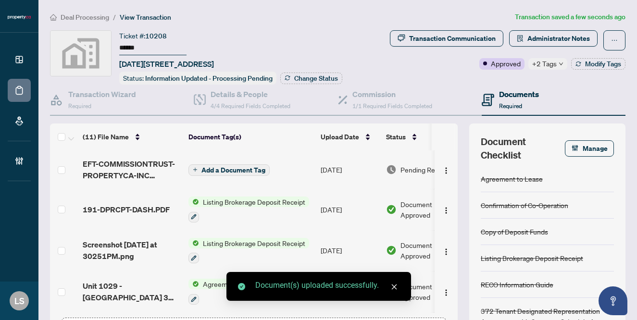
click at [413, 168] on span "Pending Review" at bounding box center [424, 169] width 48 height 11
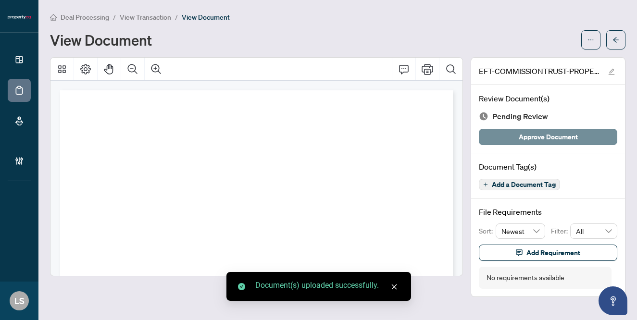
click at [520, 136] on span "Approve Document" at bounding box center [548, 136] width 59 height 15
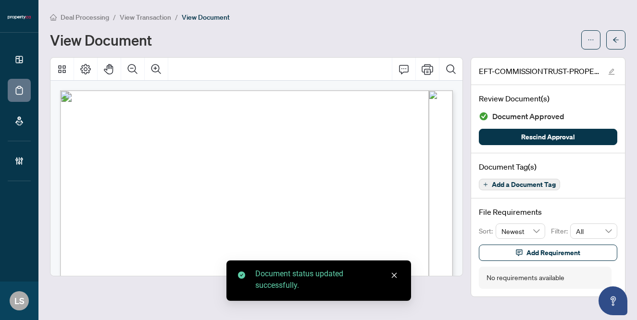
click at [139, 11] on main "Deal Processing / View Transaction / View Document View Document EFT-COMMISSION…" at bounding box center [337, 160] width 598 height 320
click at [139, 12] on li "View Transaction" at bounding box center [145, 17] width 51 height 11
click at [142, 17] on span "View Transaction" at bounding box center [145, 17] width 51 height 9
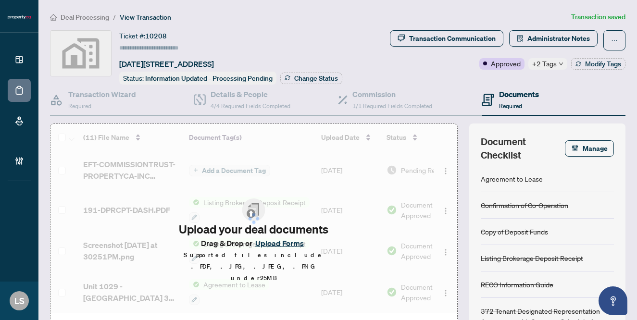
type input "******"
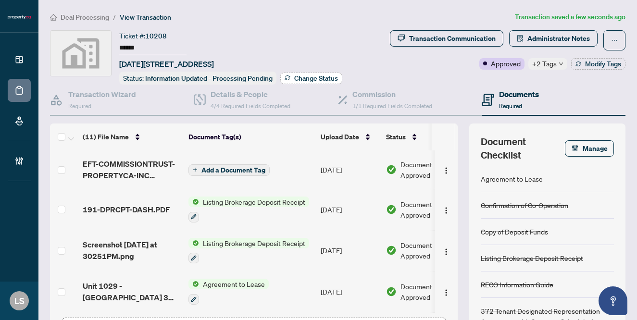
click at [314, 75] on span "Change Status" at bounding box center [316, 78] width 44 height 7
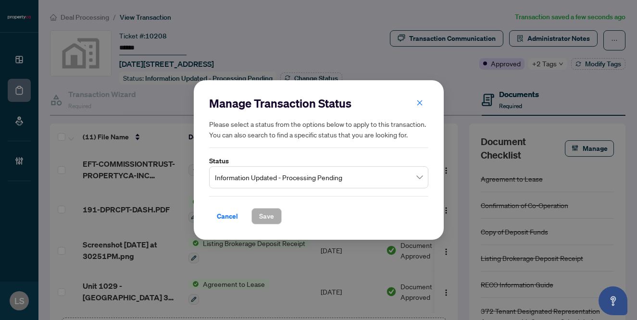
click at [237, 177] on span "Information Updated - Processing Pending" at bounding box center [319, 177] width 208 height 18
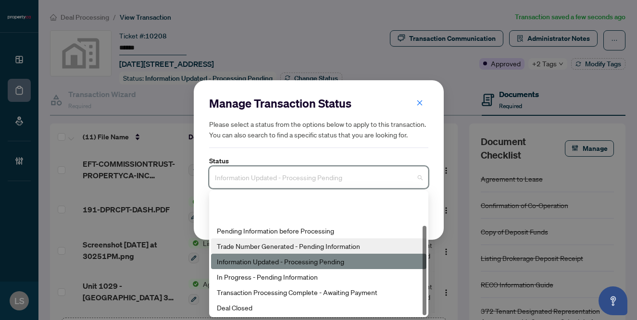
scroll to position [46, 0]
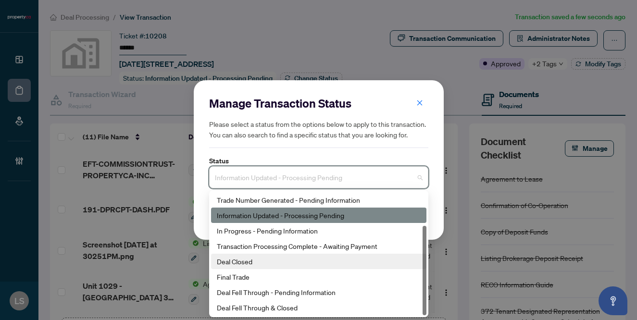
click at [239, 257] on div "Deal Closed" at bounding box center [319, 261] width 204 height 11
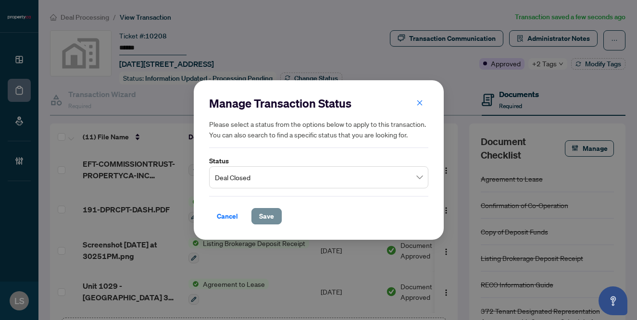
click at [265, 212] on span "Save" at bounding box center [266, 216] width 15 height 15
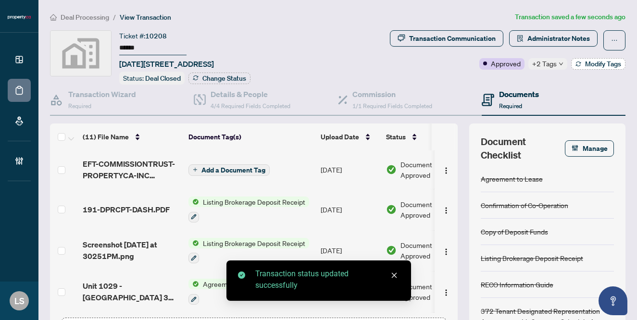
click at [588, 66] on span "Modify Tags" at bounding box center [603, 64] width 36 height 7
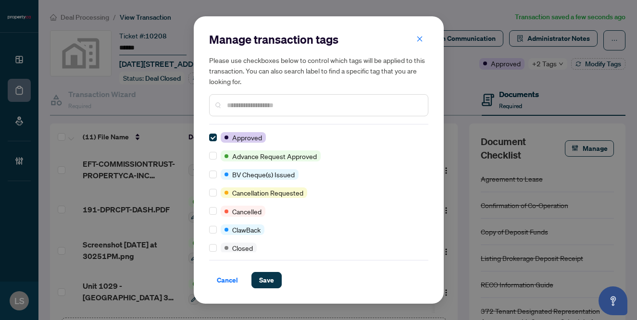
click at [272, 108] on input "text" at bounding box center [323, 105] width 193 height 11
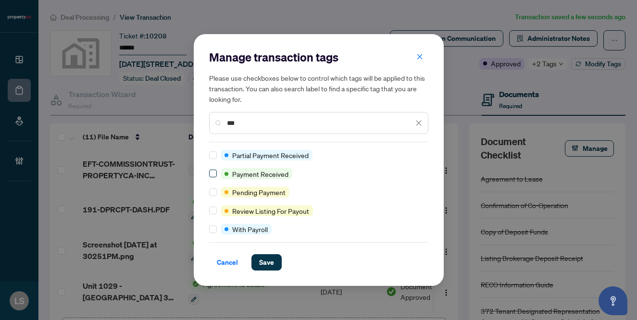
type input "***"
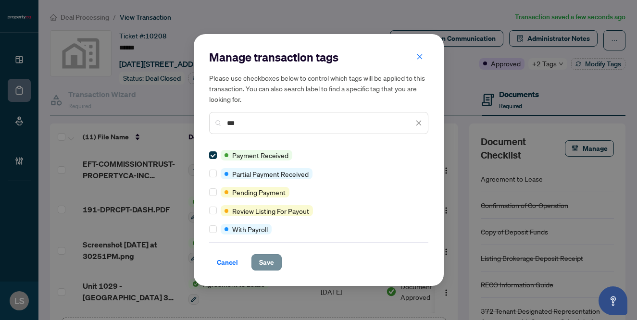
click at [268, 265] on span "Save" at bounding box center [266, 262] width 15 height 15
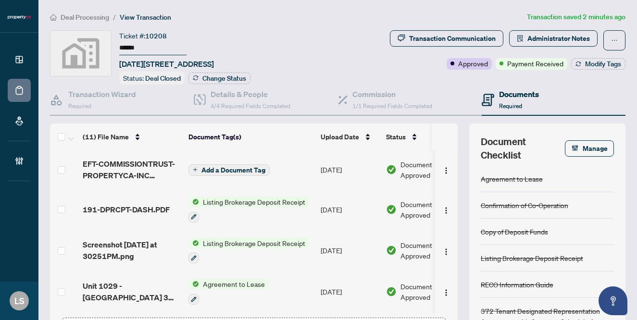
click at [97, 18] on span "Deal Processing" at bounding box center [85, 17] width 49 height 9
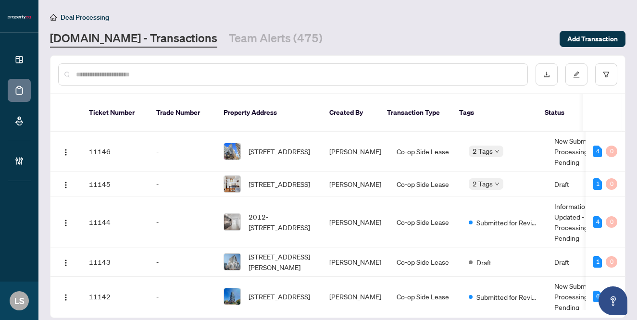
click at [185, 70] on input "text" at bounding box center [298, 74] width 444 height 11
type input "*"
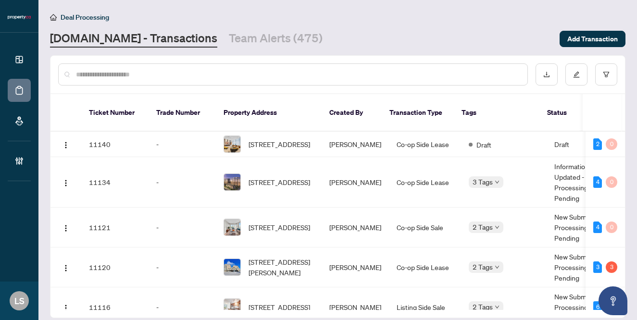
paste input "******"
type input "******"
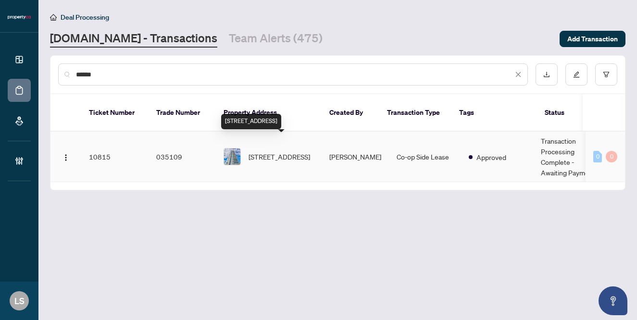
click at [293, 151] on span "[STREET_ADDRESS]" at bounding box center [279, 156] width 62 height 11
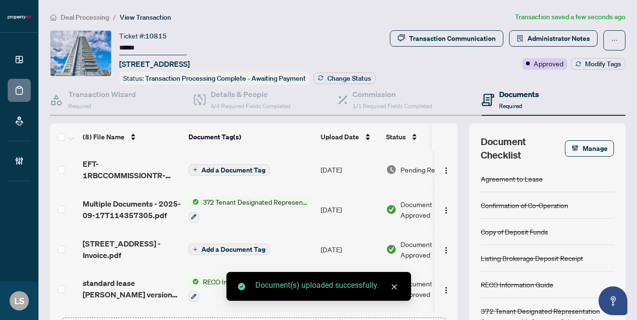
click at [411, 172] on span "Pending Review" at bounding box center [424, 169] width 48 height 11
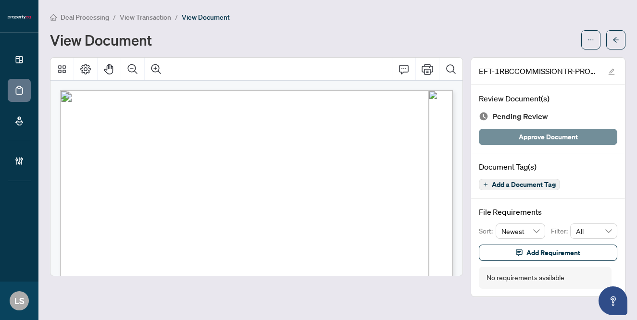
click at [530, 132] on span "Approve Document" at bounding box center [548, 136] width 59 height 15
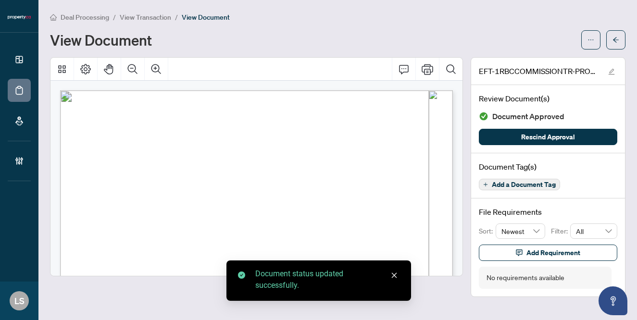
click at [143, 17] on span "View Transaction" at bounding box center [145, 17] width 51 height 9
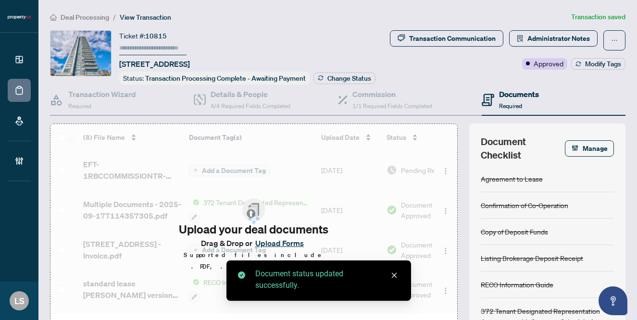
type input "******"
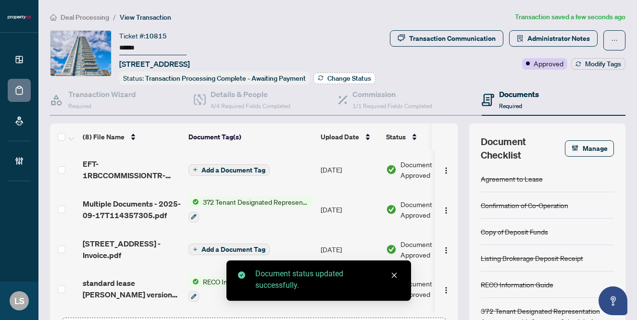
click at [338, 75] on span "Change Status" at bounding box center [349, 78] width 44 height 7
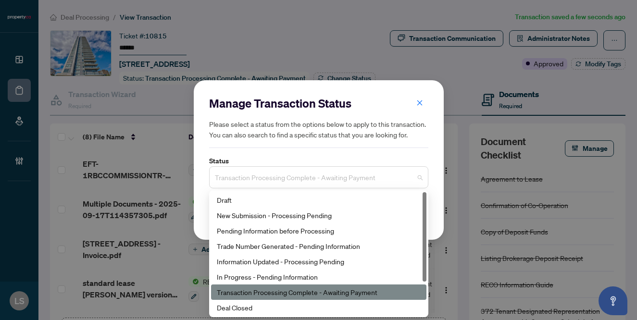
click at [242, 185] on span "Transaction Processing Complete - Awaiting Payment" at bounding box center [319, 177] width 208 height 18
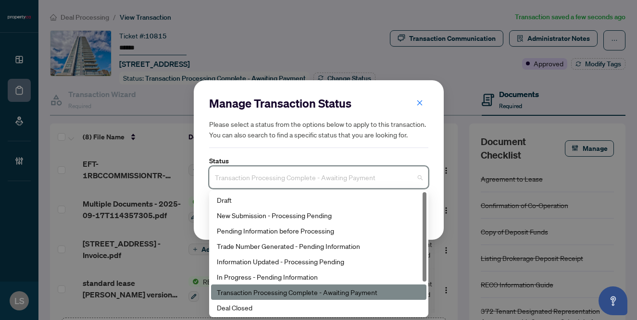
scroll to position [46, 0]
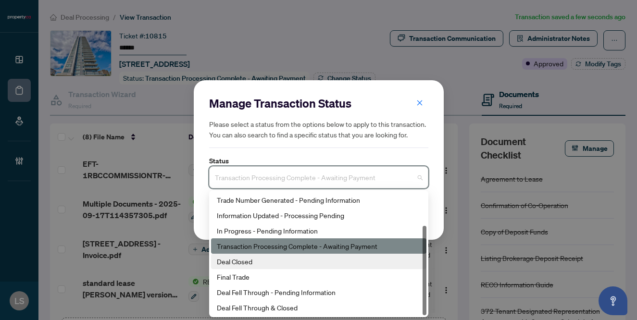
click at [235, 268] on div "Deal Closed" at bounding box center [318, 261] width 215 height 15
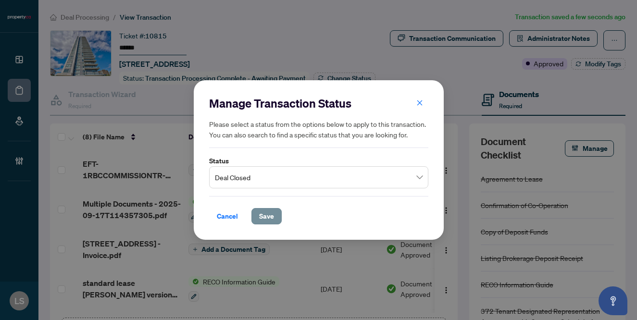
click at [269, 217] on span "Save" at bounding box center [266, 216] width 15 height 15
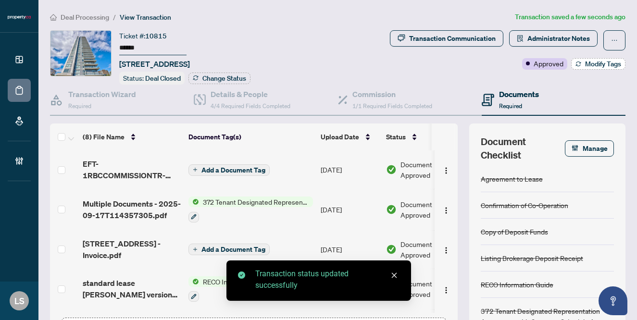
click at [594, 64] on span "Modify Tags" at bounding box center [603, 64] width 36 height 7
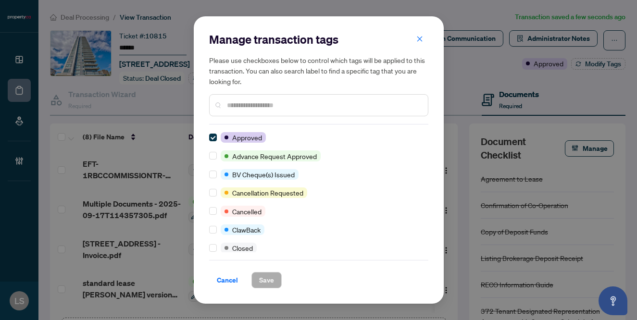
click at [249, 106] on input "text" at bounding box center [323, 105] width 193 height 11
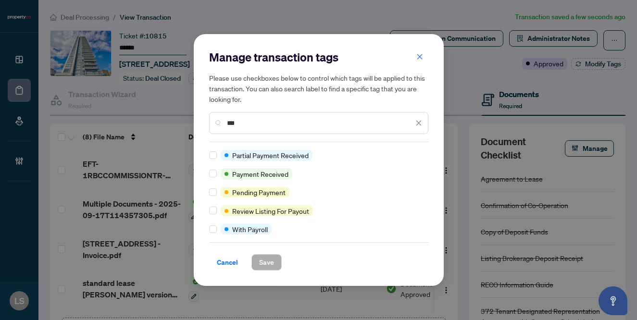
type input "***"
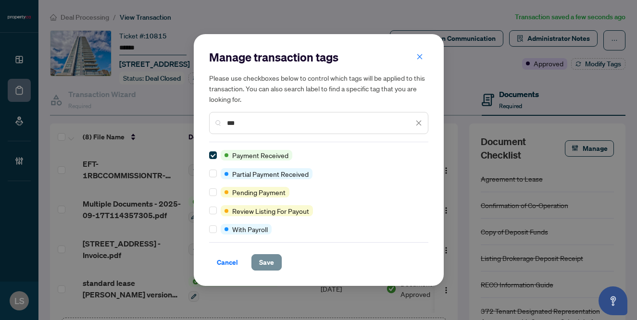
click at [267, 266] on span "Save" at bounding box center [266, 262] width 15 height 15
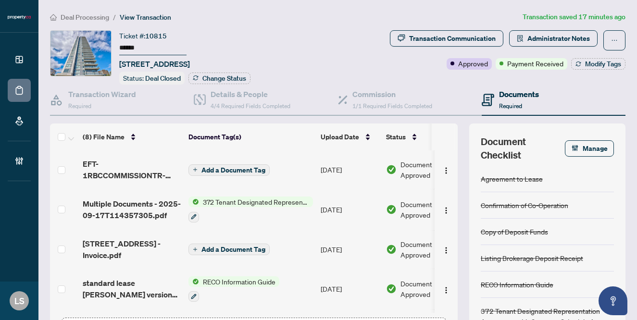
click at [87, 13] on span "Deal Processing" at bounding box center [85, 17] width 49 height 9
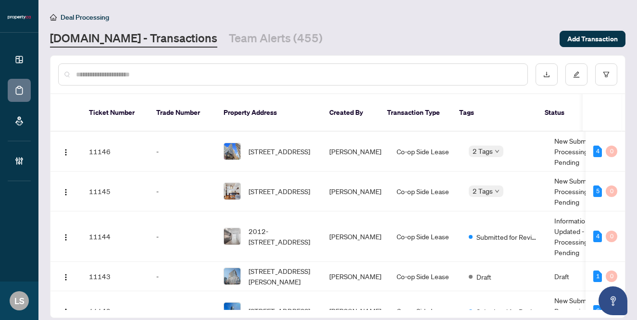
click at [108, 76] on input "text" at bounding box center [298, 74] width 444 height 11
paste input "******"
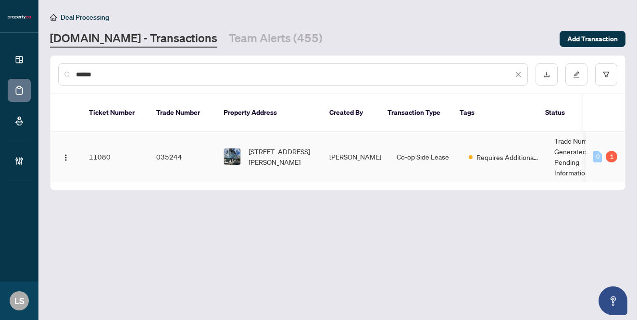
type input "******"
click at [291, 146] on span "[STREET_ADDRESS][PERSON_NAME]" at bounding box center [280, 156] width 65 height 21
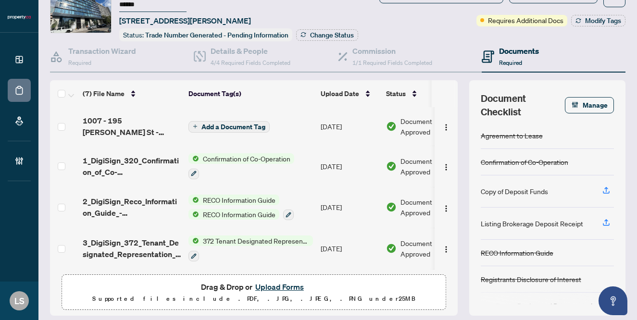
scroll to position [46, 0]
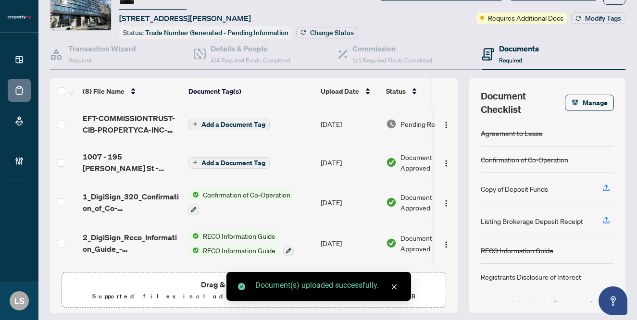
click at [421, 123] on span "Pending Review" at bounding box center [424, 124] width 48 height 11
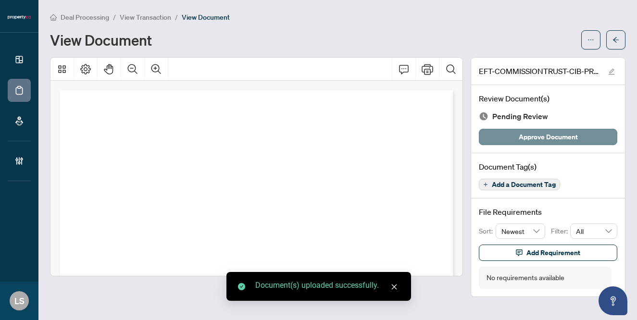
click at [546, 137] on span "Approve Document" at bounding box center [548, 136] width 59 height 15
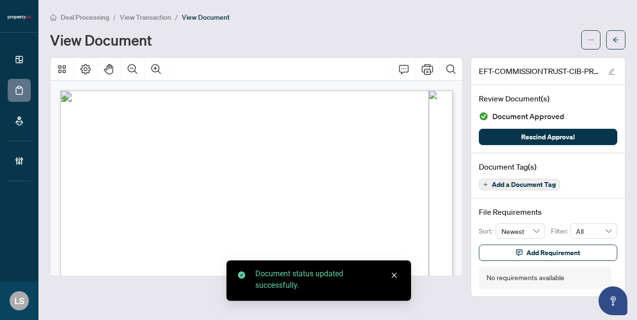
click at [153, 18] on span "View Transaction" at bounding box center [145, 17] width 51 height 9
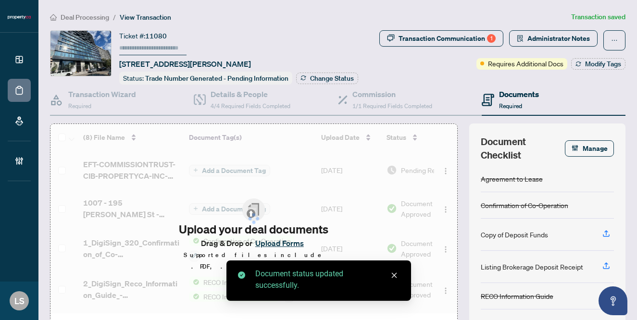
type input "******"
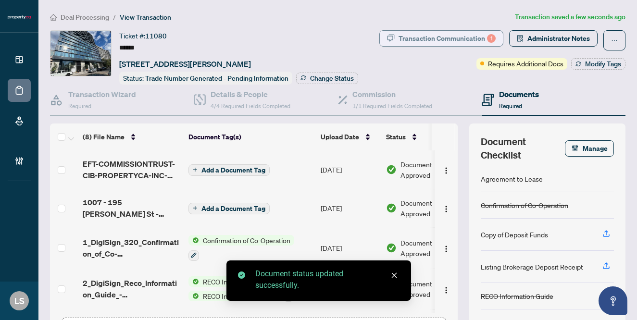
click at [440, 37] on div "Transaction Communication 1" at bounding box center [446, 38] width 97 height 15
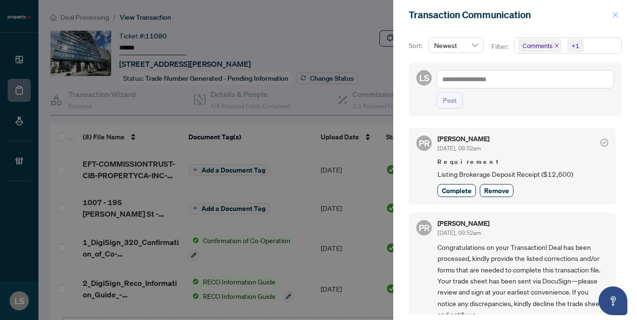
click at [615, 15] on icon "close" at bounding box center [615, 15] width 7 height 7
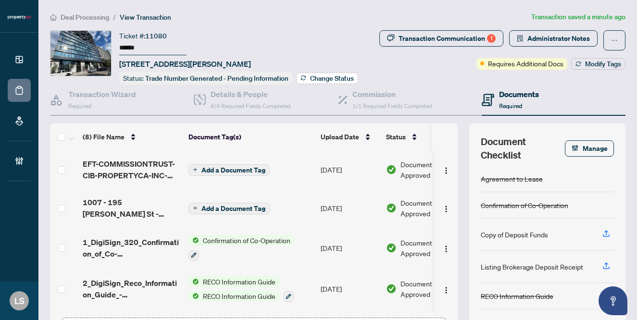
click at [316, 79] on span "Change Status" at bounding box center [332, 78] width 44 height 7
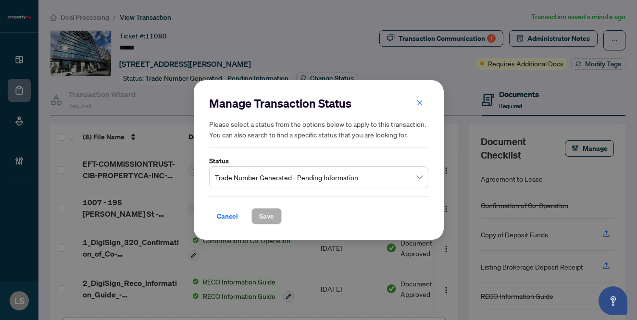
click at [238, 177] on span "Trade Number Generated - Pending Information" at bounding box center [319, 177] width 208 height 18
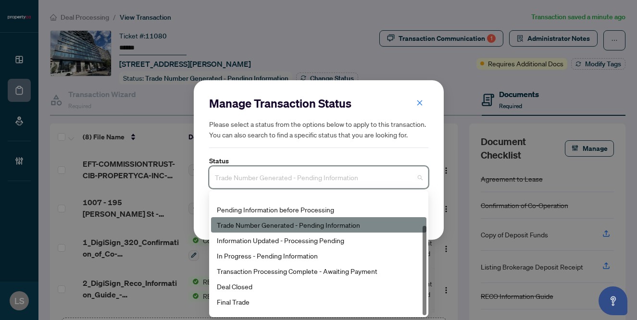
scroll to position [46, 0]
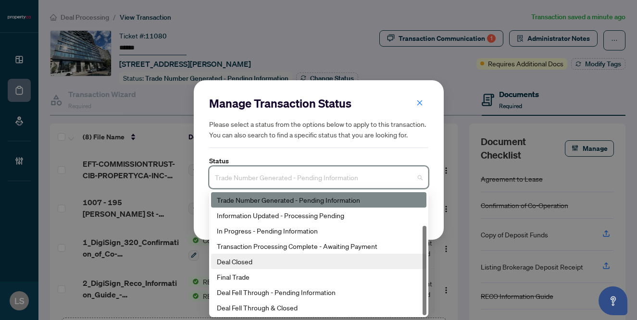
click at [244, 264] on div "Deal Closed" at bounding box center [319, 261] width 204 height 11
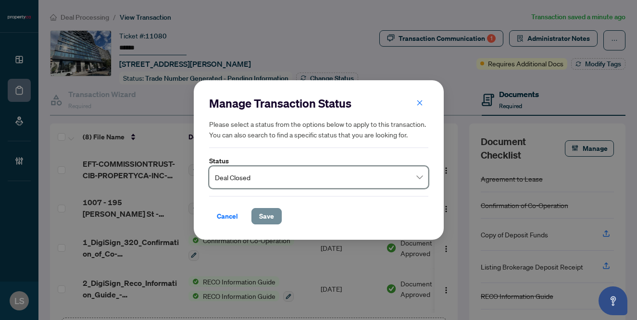
click at [270, 219] on span "Save" at bounding box center [266, 216] width 15 height 15
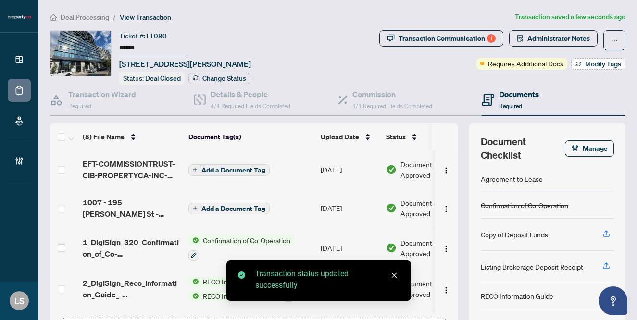
click at [583, 64] on button "Modify Tags" at bounding box center [598, 64] width 54 height 12
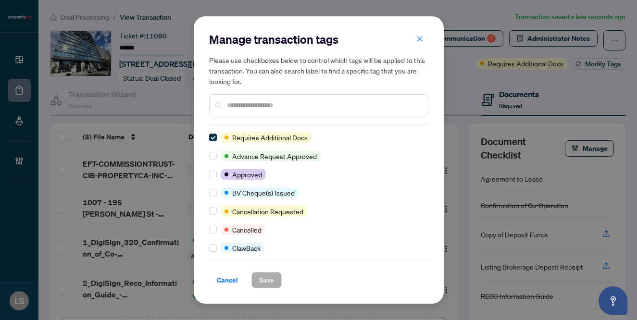
click at [271, 107] on input "text" at bounding box center [323, 105] width 193 height 11
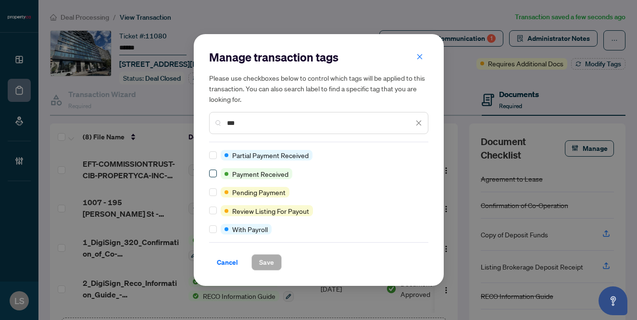
type input "***"
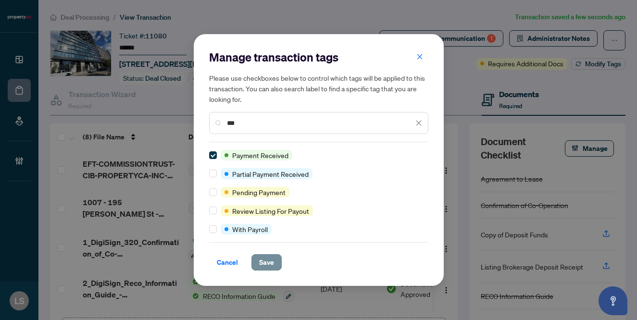
click at [269, 260] on span "Save" at bounding box center [266, 262] width 15 height 15
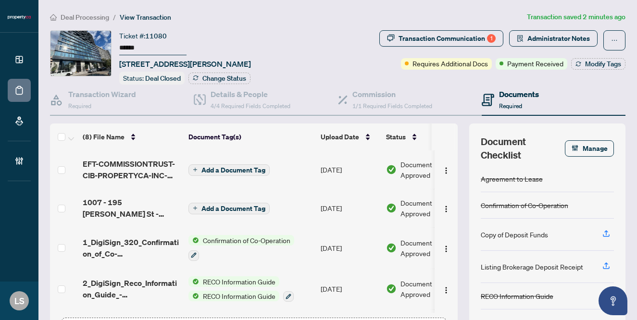
click at [101, 16] on span "Deal Processing" at bounding box center [85, 17] width 49 height 9
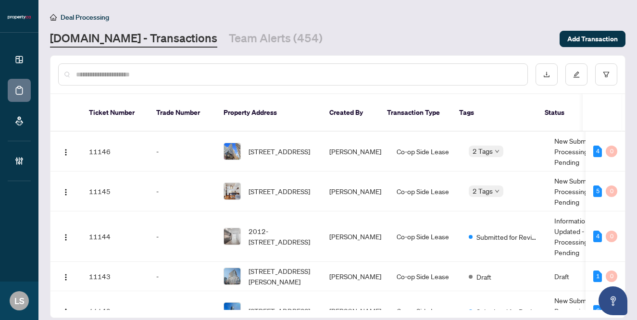
click at [118, 77] on input "text" at bounding box center [298, 74] width 444 height 11
paste input "******"
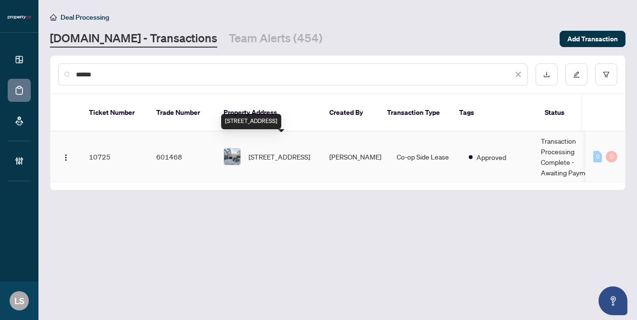
type input "******"
click at [286, 151] on span "[STREET_ADDRESS]" at bounding box center [279, 156] width 62 height 11
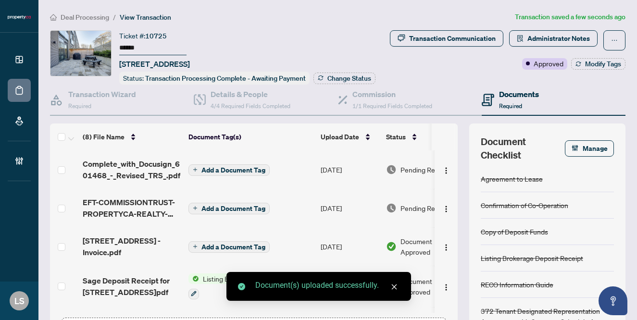
click at [417, 203] on span "Pending Review" at bounding box center [424, 208] width 48 height 11
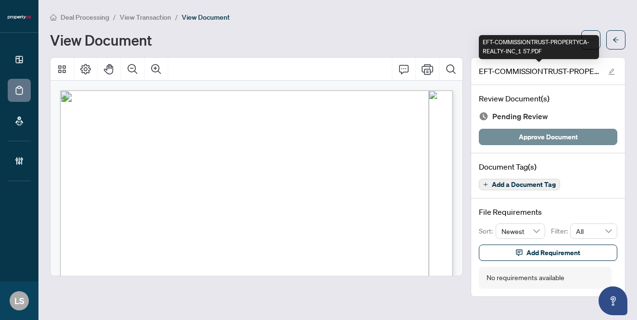
click at [519, 138] on span "Approve Document" at bounding box center [548, 136] width 59 height 15
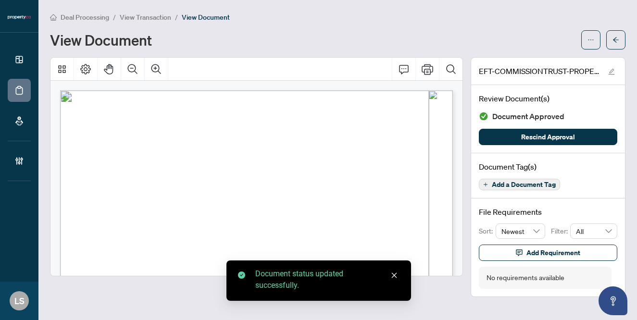
click at [129, 20] on span "View Transaction" at bounding box center [145, 17] width 51 height 9
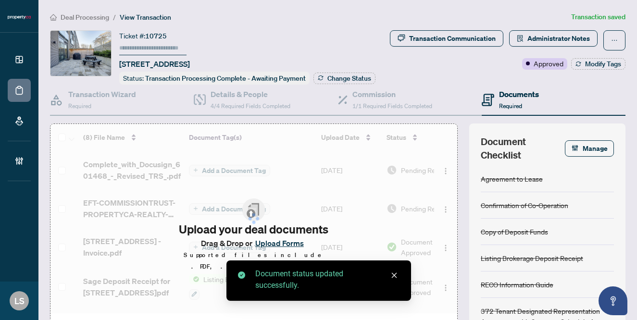
type input "******"
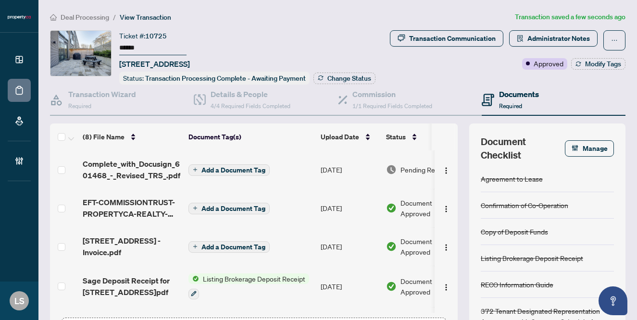
click at [232, 167] on span "Add a Document Tag" at bounding box center [233, 170] width 64 height 7
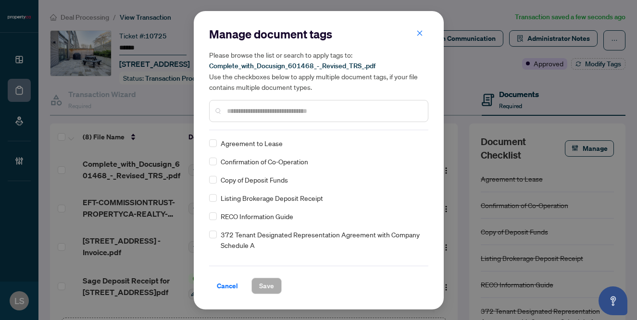
click at [242, 111] on input "text" at bounding box center [323, 111] width 193 height 11
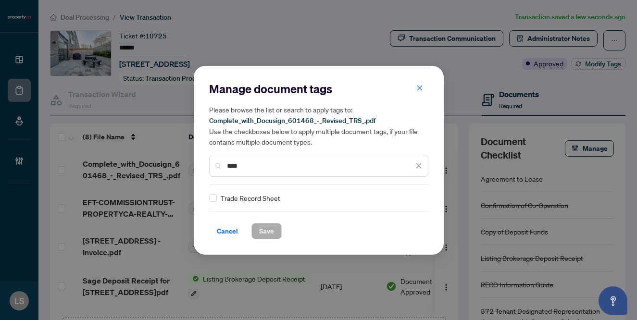
type input "****"
click at [217, 193] on div "Trade Record Sheet" at bounding box center [315, 198] width 213 height 11
click at [416, 197] on icon at bounding box center [419, 198] width 6 height 4
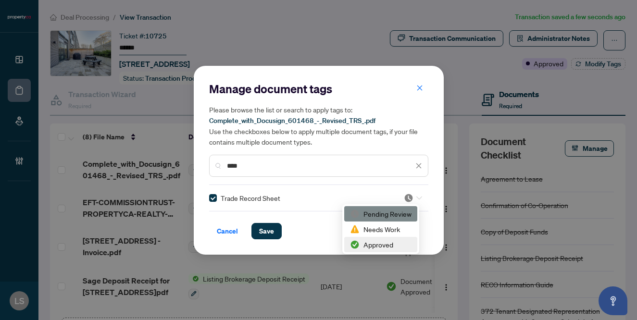
click at [366, 243] on div "Approved" at bounding box center [381, 244] width 62 height 11
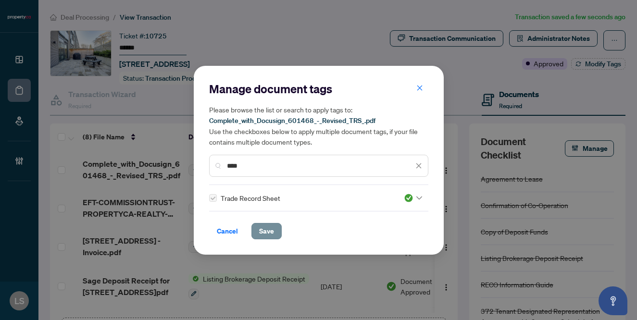
click at [260, 234] on span "Save" at bounding box center [266, 230] width 15 height 15
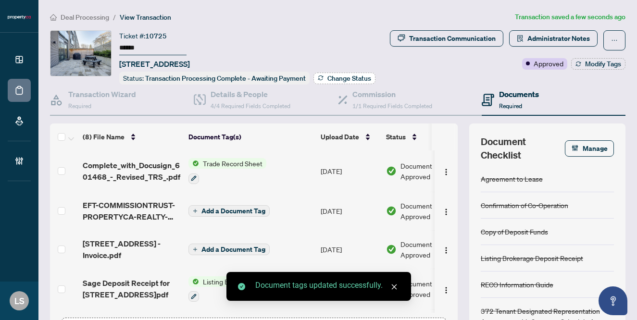
click at [340, 78] on span "Change Status" at bounding box center [349, 78] width 44 height 7
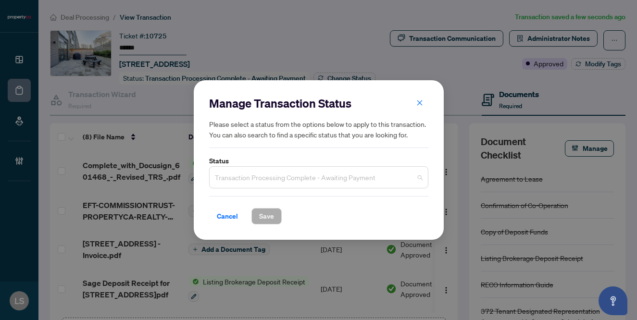
click at [235, 176] on span "Transaction Processing Complete - Awaiting Payment" at bounding box center [319, 177] width 208 height 18
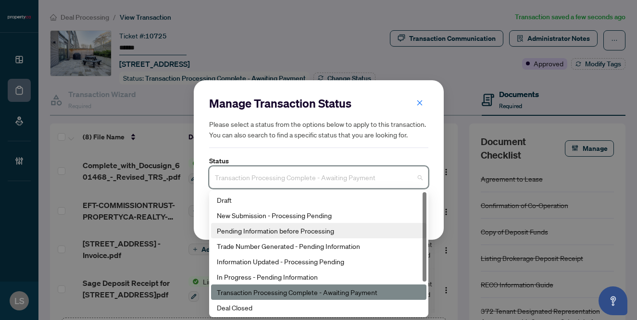
scroll to position [46, 0]
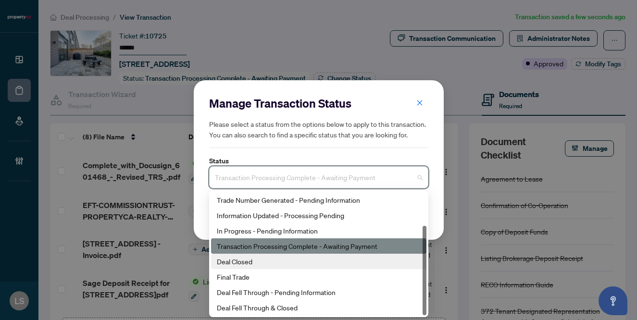
click at [241, 262] on div "Deal Closed" at bounding box center [319, 261] width 204 height 11
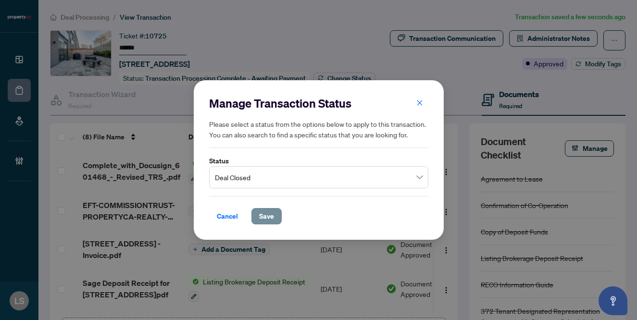
click at [261, 221] on span "Save" at bounding box center [266, 216] width 15 height 15
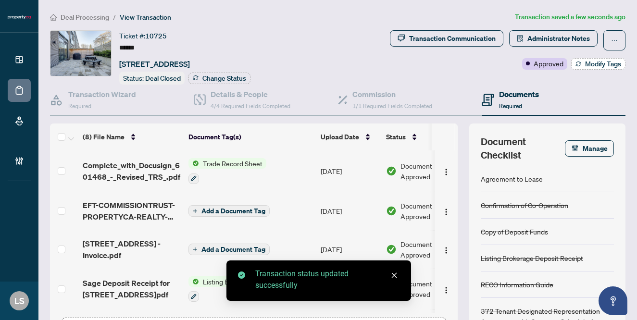
click at [594, 64] on span "Modify Tags" at bounding box center [603, 64] width 36 height 7
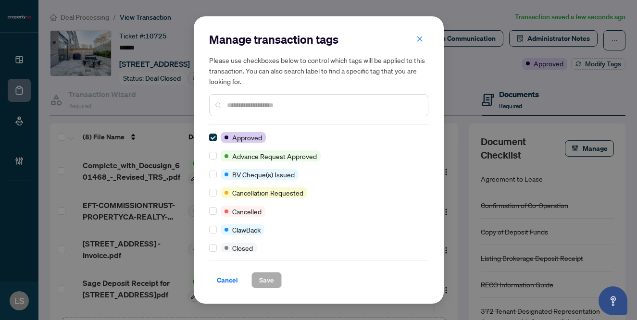
click at [252, 106] on input "text" at bounding box center [323, 105] width 193 height 11
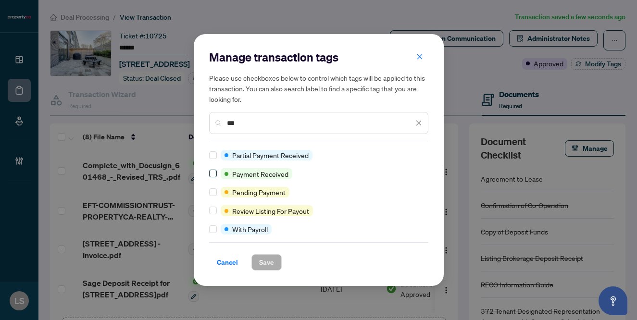
type input "***"
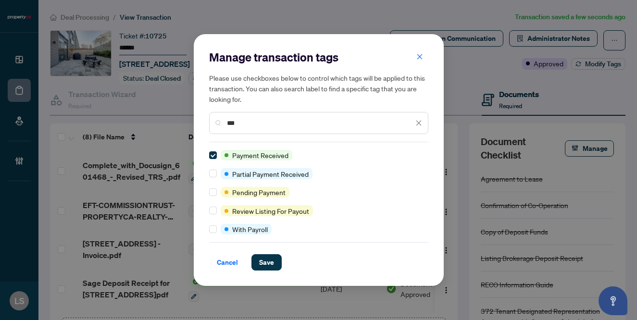
click at [260, 252] on div "Cancel Save" at bounding box center [318, 256] width 219 height 28
click at [262, 259] on span "Save" at bounding box center [266, 262] width 15 height 15
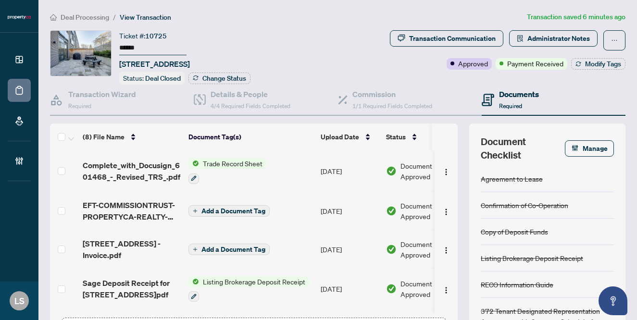
click at [85, 14] on span "Deal Processing" at bounding box center [85, 17] width 49 height 9
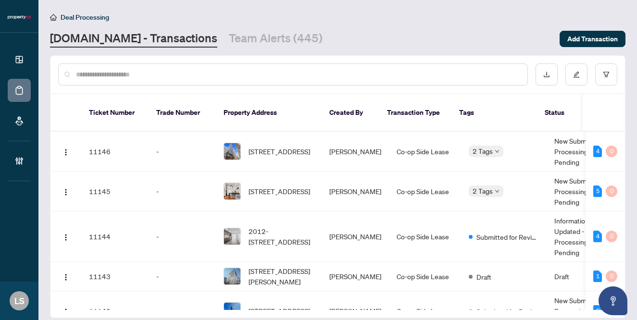
click at [131, 79] on div at bounding box center [292, 74] width 469 height 22
click at [125, 75] on input "text" at bounding box center [298, 74] width 444 height 11
paste input "******"
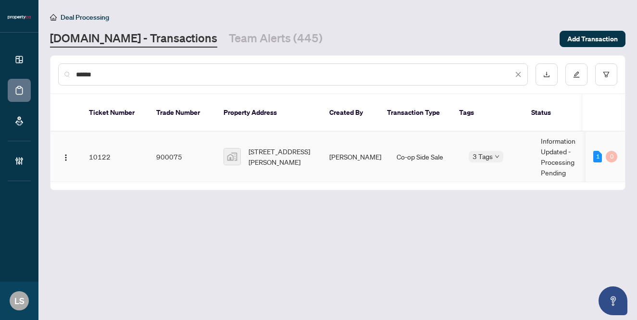
type input "******"
click at [270, 146] on span "[STREET_ADDRESS][PERSON_NAME]" at bounding box center [280, 156] width 65 height 21
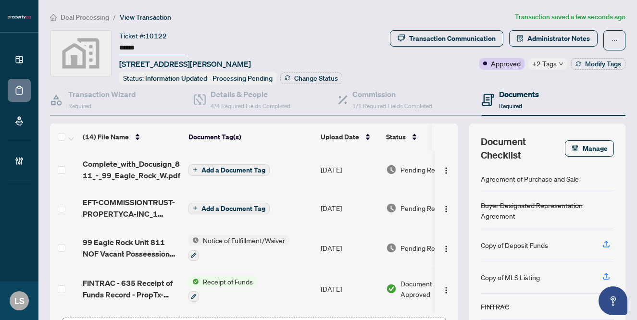
click at [149, 245] on span "99 Eagle Rock Unit 811 NOF Vacant Posseession Fully Executed.pdf" at bounding box center [132, 247] width 98 height 23
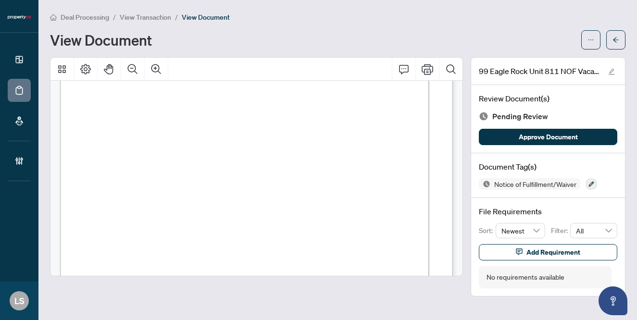
scroll to position [76, 0]
click at [593, 182] on icon "button" at bounding box center [591, 184] width 5 height 5
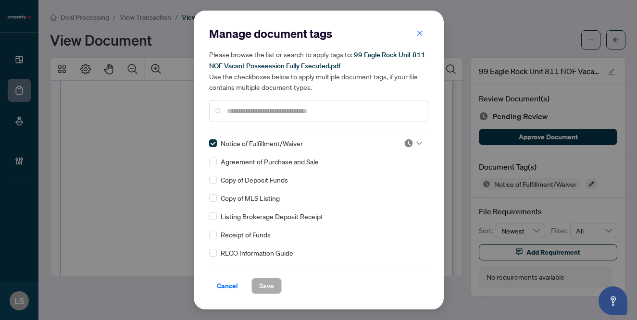
click at [405, 142] on img at bounding box center [409, 143] width 10 height 10
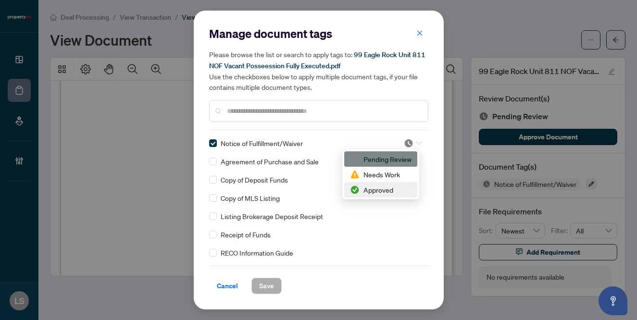
click at [375, 188] on div "Approved" at bounding box center [381, 190] width 62 height 11
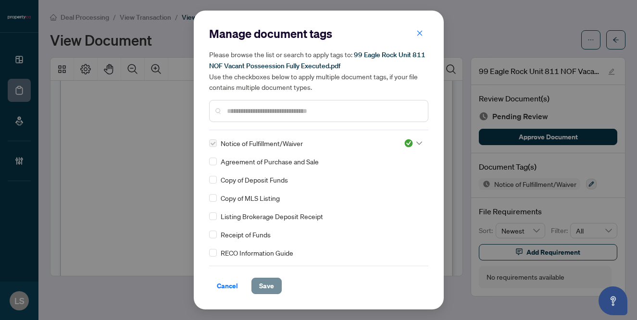
click at [262, 288] on span "Save" at bounding box center [266, 285] width 15 height 15
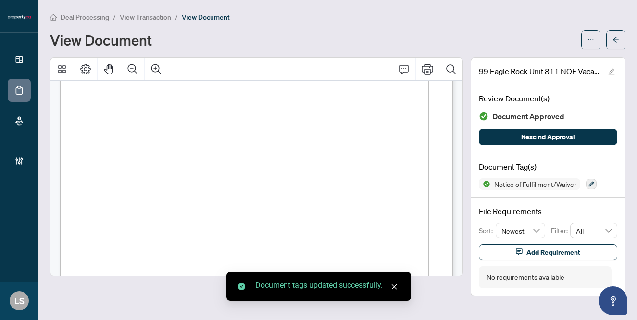
click at [148, 19] on span "View Transaction" at bounding box center [145, 17] width 51 height 9
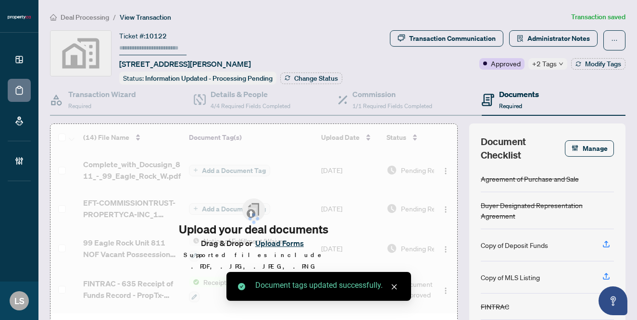
type input "******"
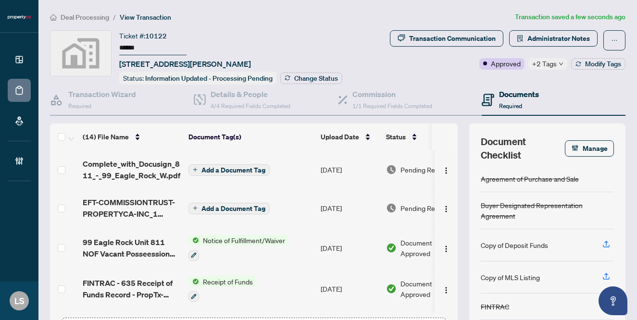
click at [412, 207] on span "Pending Review" at bounding box center [424, 208] width 48 height 11
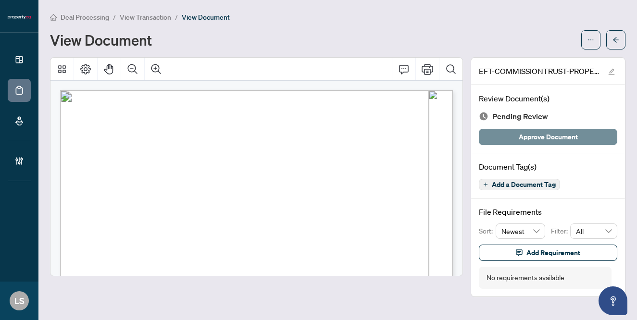
click at [552, 136] on span "Approve Document" at bounding box center [548, 136] width 59 height 15
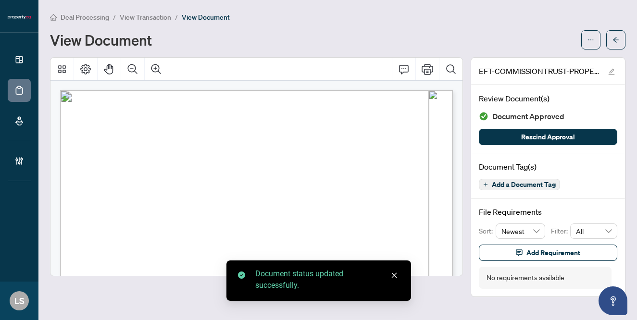
click at [144, 18] on span "View Transaction" at bounding box center [145, 17] width 51 height 9
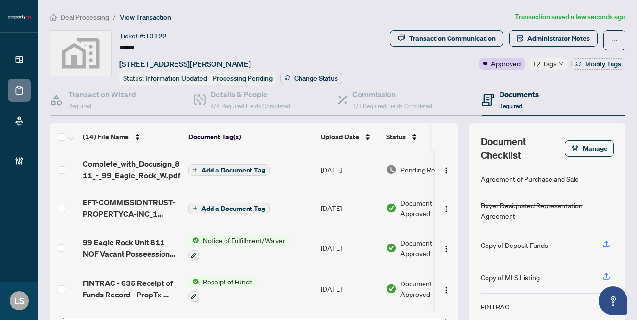
click at [236, 169] on span "Add a Document Tag" at bounding box center [233, 170] width 64 height 7
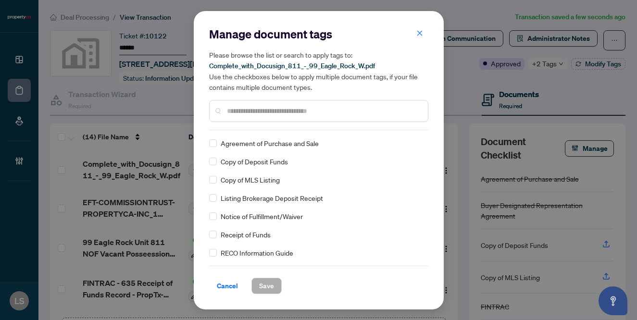
click at [260, 111] on input "text" at bounding box center [323, 111] width 193 height 11
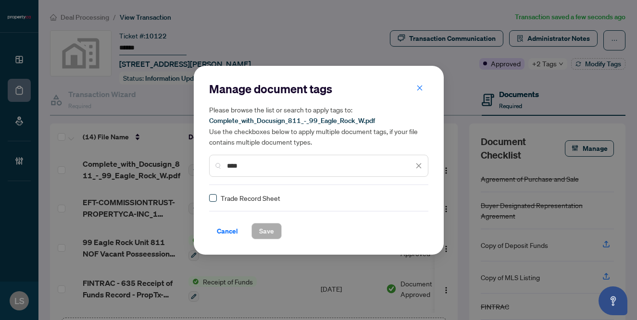
type input "****"
click at [407, 200] on img at bounding box center [409, 198] width 10 height 10
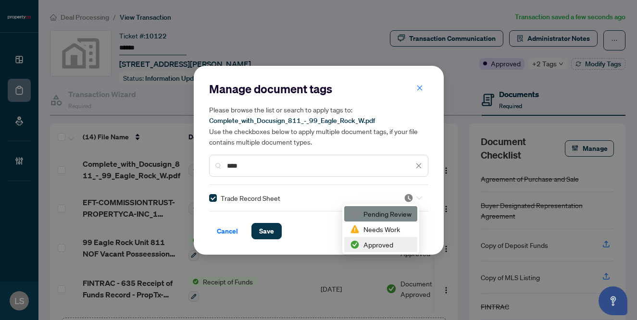
click at [365, 246] on div "Approved" at bounding box center [381, 244] width 62 height 11
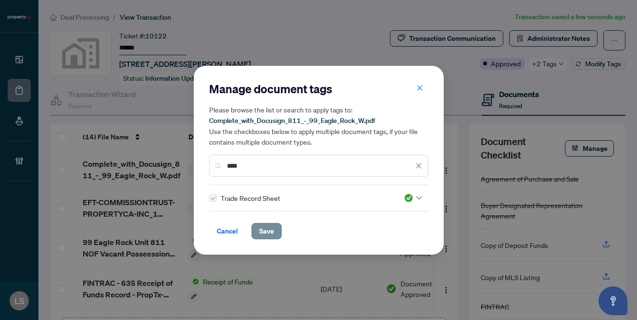
click at [260, 230] on span "Save" at bounding box center [266, 230] width 15 height 15
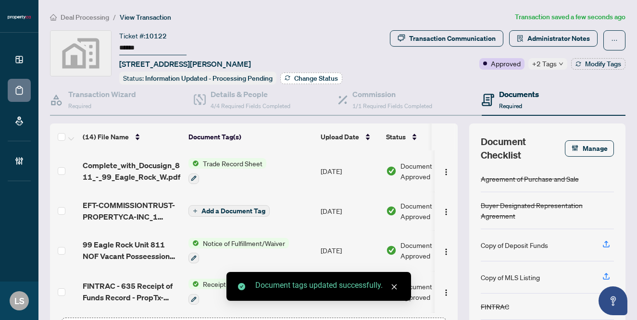
click at [317, 76] on span "Change Status" at bounding box center [316, 78] width 44 height 7
click at [315, 79] on div "Manage Transaction Status Please select a status from the options below to appl…" at bounding box center [318, 160] width 637 height 320
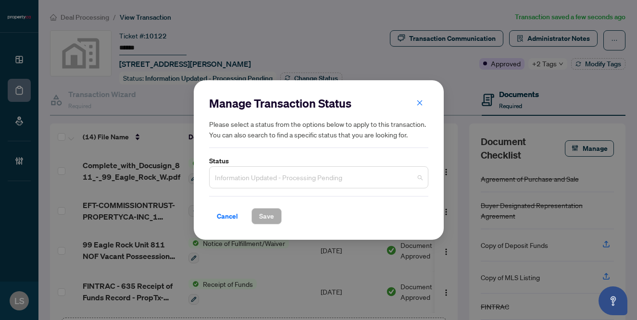
click at [259, 184] on span "Information Updated - Processing Pending" at bounding box center [319, 177] width 208 height 18
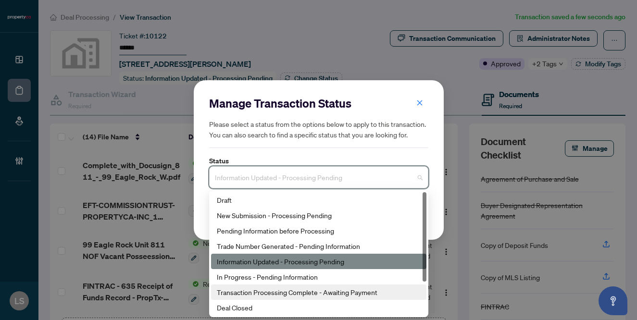
click at [259, 308] on div "Deal Closed" at bounding box center [319, 307] width 204 height 11
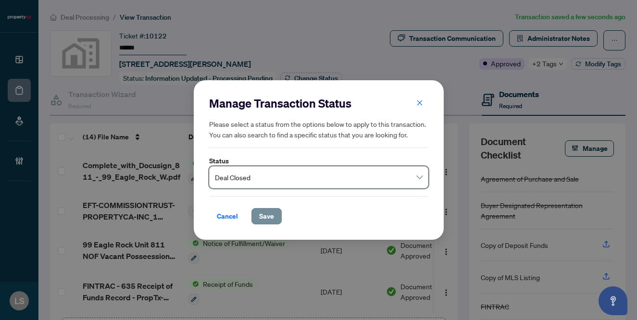
click at [272, 211] on span "Save" at bounding box center [266, 216] width 15 height 15
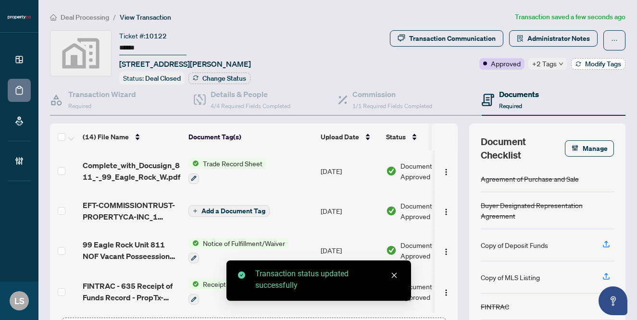
click at [593, 65] on span "Modify Tags" at bounding box center [603, 64] width 36 height 7
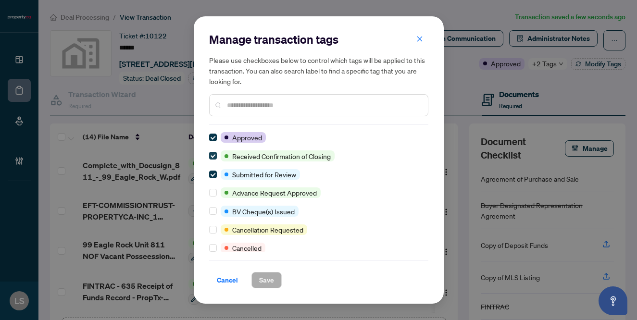
click at [213, 158] on span at bounding box center [213, 156] width 8 height 8
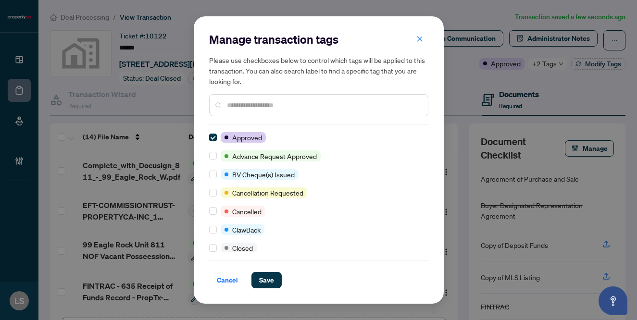
click at [248, 110] on input "text" at bounding box center [323, 105] width 193 height 11
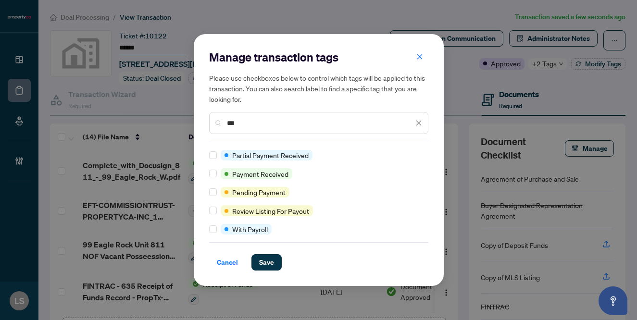
type input "***"
click at [208, 172] on div "Manage transaction tags Please use checkboxes below to control which tags will …" at bounding box center [319, 160] width 250 height 252
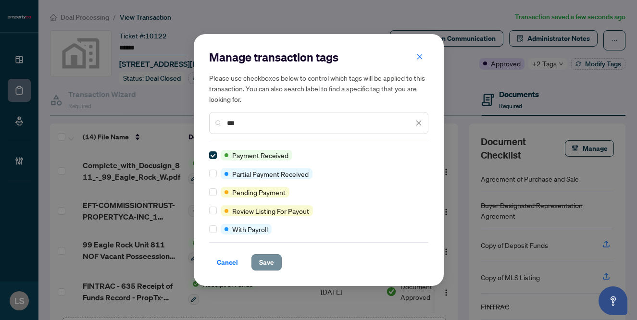
click at [265, 265] on span "Save" at bounding box center [266, 262] width 15 height 15
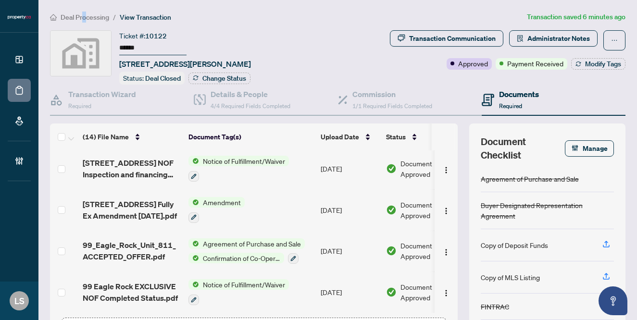
click at [84, 20] on span "Deal Processing" at bounding box center [85, 17] width 49 height 9
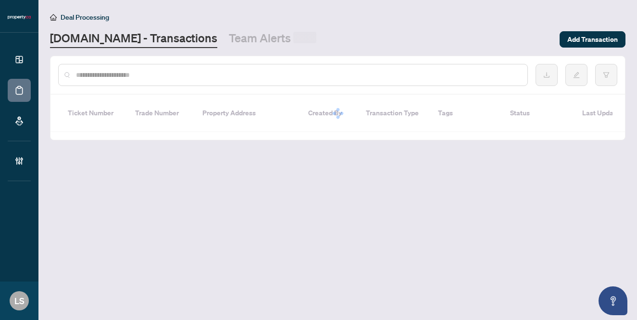
click at [121, 72] on input "text" at bounding box center [298, 75] width 444 height 11
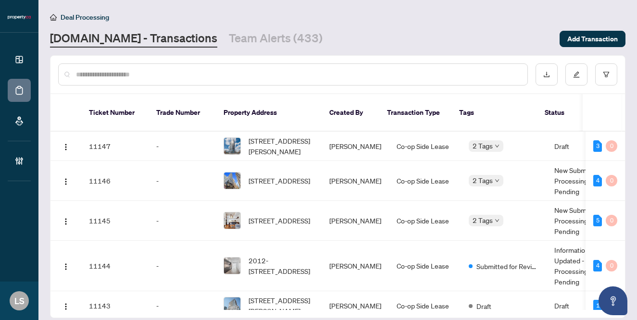
paste input "******"
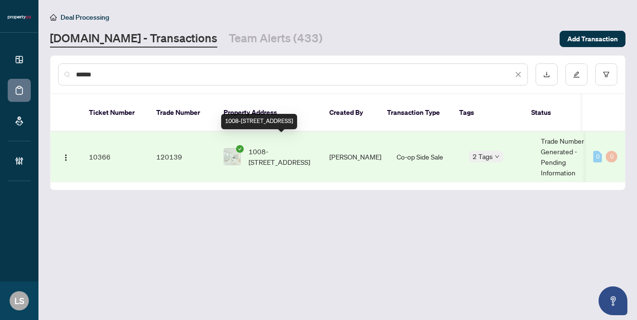
type input "******"
click at [283, 146] on span "1008-[STREET_ADDRESS]" at bounding box center [280, 156] width 65 height 21
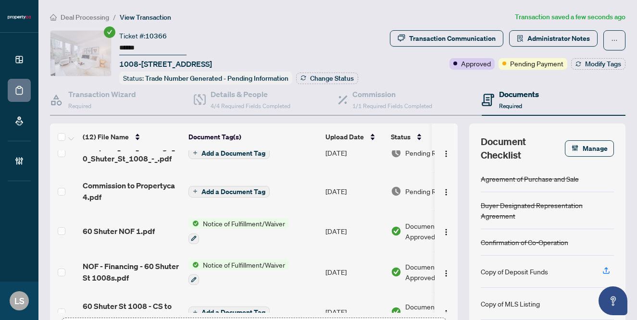
scroll to position [32, 0]
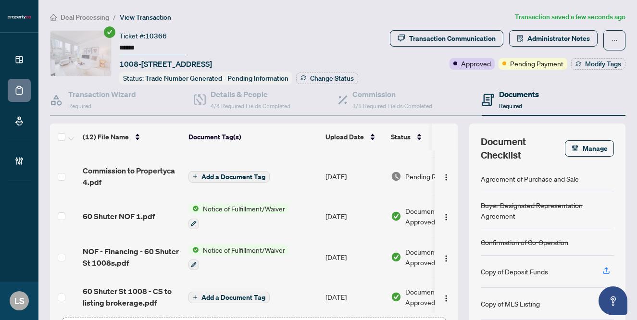
click at [405, 182] on span "Pending Review" at bounding box center [429, 176] width 48 height 11
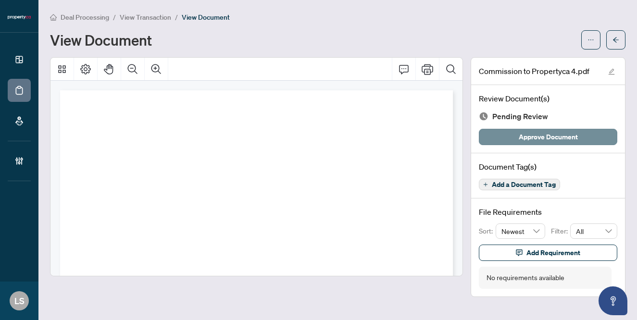
click at [534, 136] on span "Approve Document" at bounding box center [548, 136] width 59 height 15
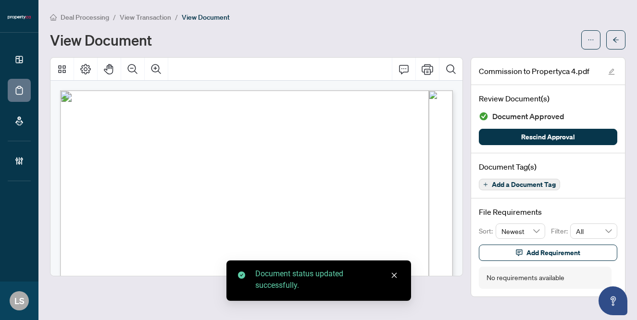
click at [136, 19] on span "View Transaction" at bounding box center [145, 17] width 51 height 9
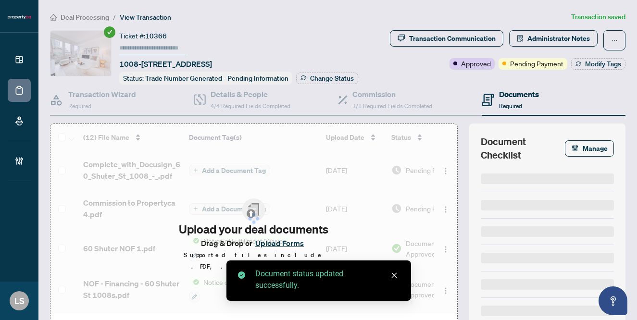
type input "******"
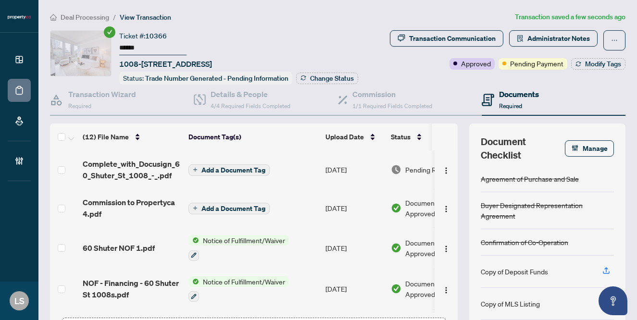
click at [235, 173] on span "Add a Document Tag" at bounding box center [233, 170] width 64 height 7
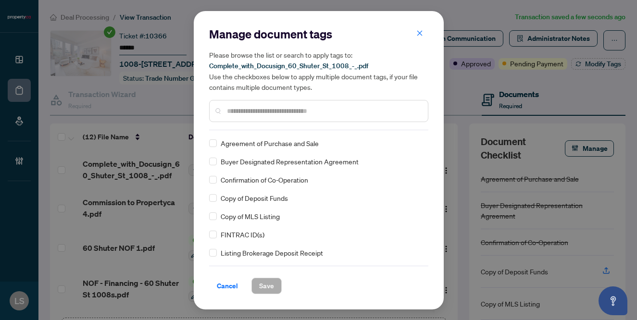
click at [240, 117] on div at bounding box center [318, 111] width 219 height 22
click at [238, 115] on input "text" at bounding box center [323, 111] width 193 height 11
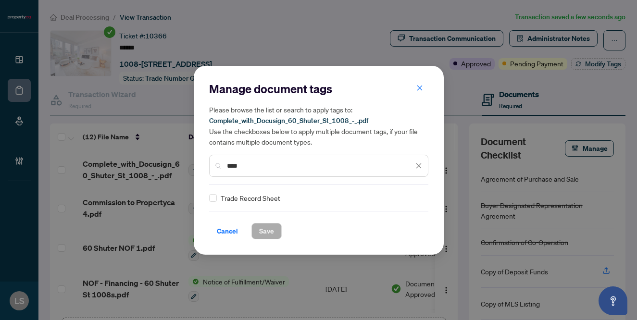
type input "****"
click at [217, 193] on div "Trade Record Sheet" at bounding box center [315, 198] width 213 height 11
click at [215, 197] on span at bounding box center [213, 198] width 8 height 8
click at [405, 199] on img at bounding box center [409, 198] width 10 height 10
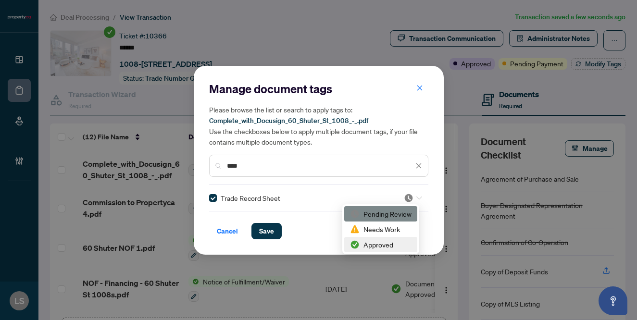
click at [353, 247] on img at bounding box center [355, 245] width 10 height 10
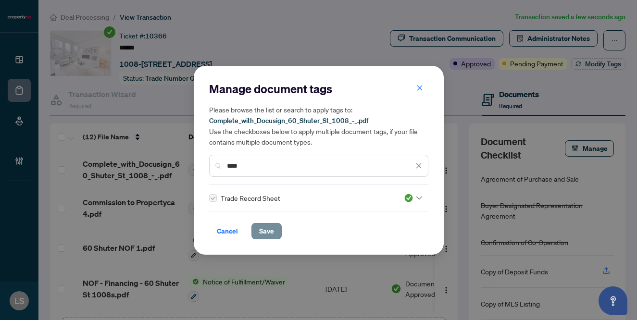
click at [251, 234] on button "Save" at bounding box center [266, 231] width 30 height 16
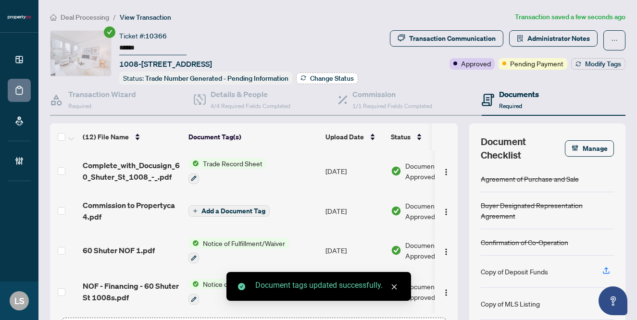
click at [310, 82] on span "Change Status" at bounding box center [332, 78] width 44 height 7
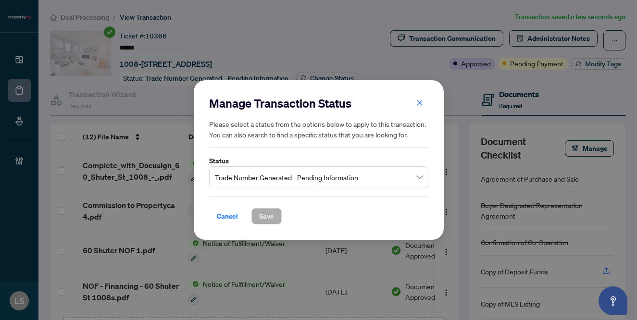
click at [260, 178] on span "Trade Number Generated - Pending Information" at bounding box center [319, 177] width 208 height 18
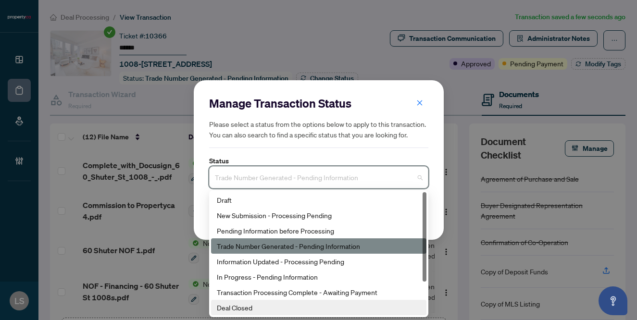
click at [237, 307] on div "Deal Closed" at bounding box center [319, 307] width 204 height 11
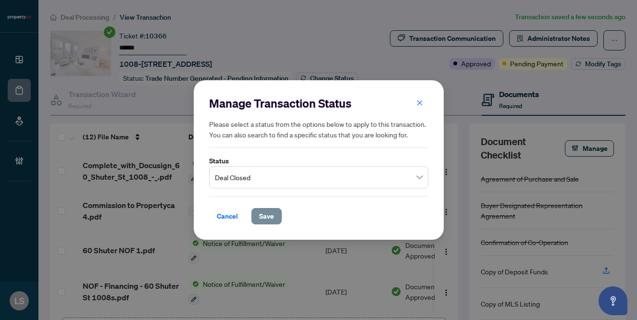
click at [262, 216] on span "Save" at bounding box center [266, 216] width 15 height 15
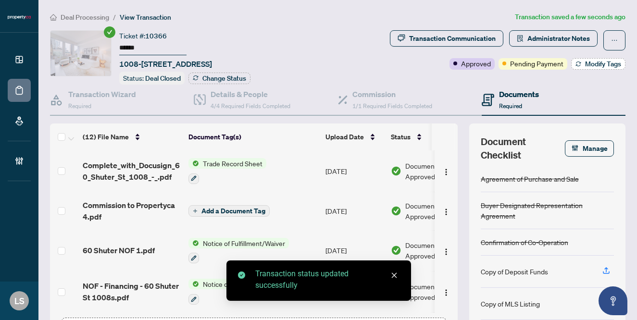
click at [590, 79] on div "Transaction Communication Administrator Notes Approved Pending Payment Modify T…" at bounding box center [473, 57] width 307 height 54
click at [585, 67] on span "Modify Tags" at bounding box center [603, 64] width 36 height 7
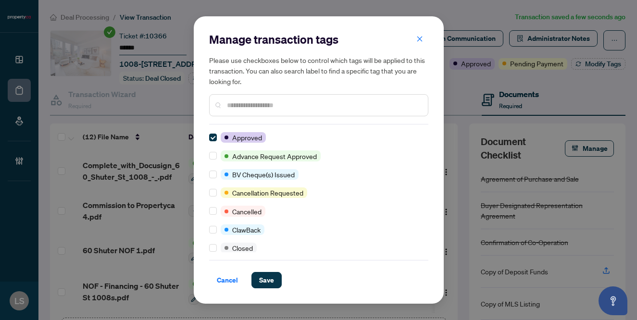
click at [240, 109] on input "text" at bounding box center [323, 105] width 193 height 11
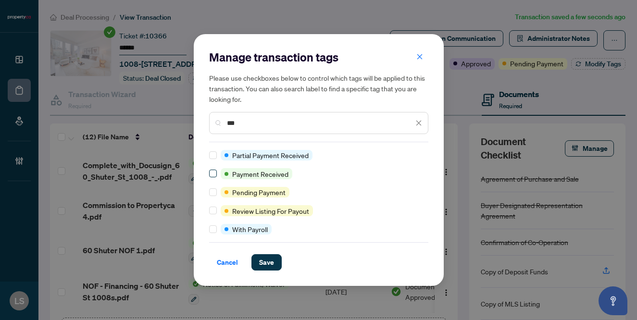
type input "***"
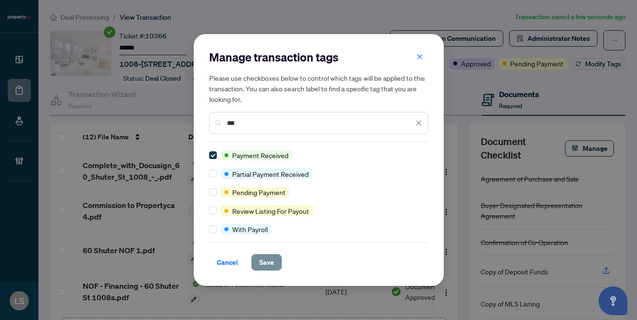
click at [269, 259] on span "Save" at bounding box center [266, 262] width 15 height 15
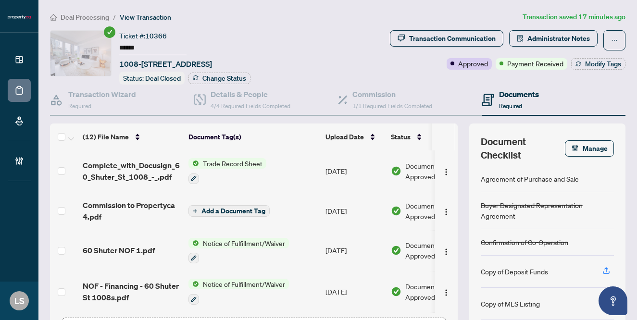
click at [91, 17] on span "Deal Processing" at bounding box center [85, 17] width 49 height 9
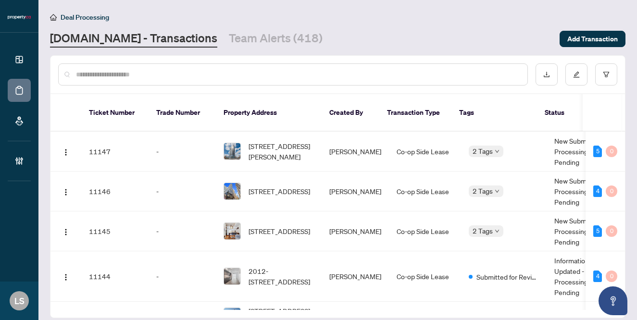
click at [146, 75] on input "text" at bounding box center [298, 74] width 444 height 11
paste input "******"
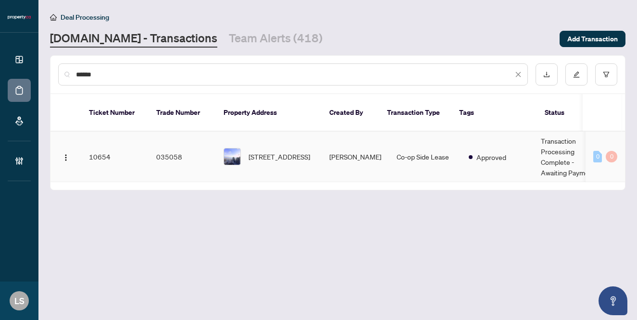
type input "******"
click at [280, 151] on span "[STREET_ADDRESS]" at bounding box center [279, 156] width 62 height 11
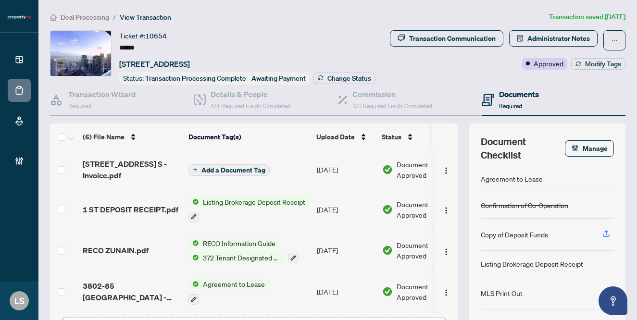
scroll to position [26, 0]
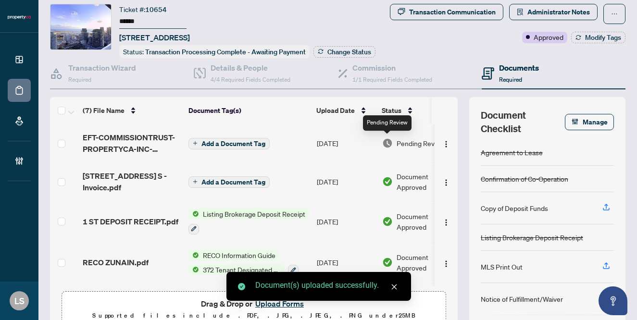
click at [396, 144] on span "Pending Review" at bounding box center [420, 143] width 48 height 11
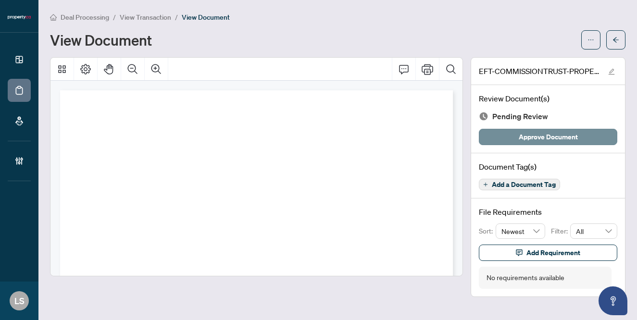
click at [547, 135] on span "Approve Document" at bounding box center [548, 136] width 59 height 15
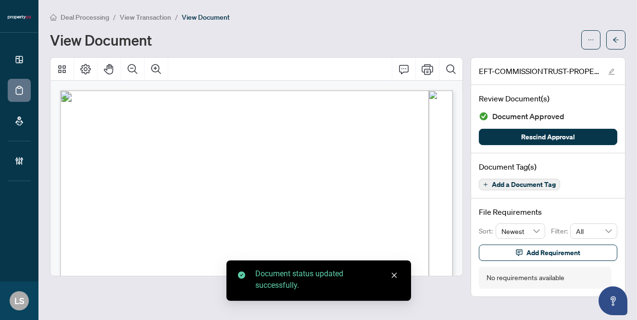
click at [148, 18] on span "View Transaction" at bounding box center [145, 17] width 51 height 9
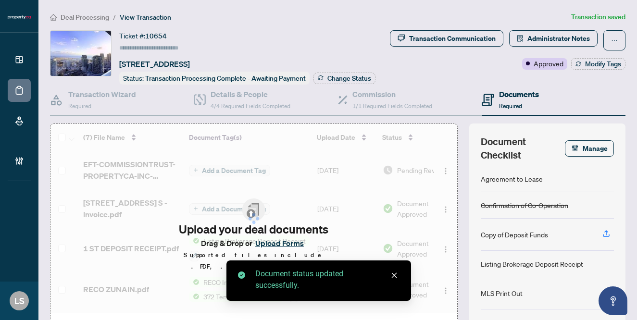
type input "******"
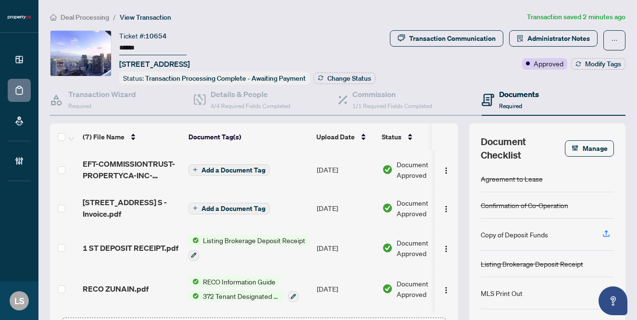
click at [89, 22] on div "Deal Processing / View Transaction Transaction saved 2 minutes ago Ticket #: 10…" at bounding box center [337, 197] width 583 height 371
click at [81, 13] on span "Deal Processing" at bounding box center [85, 17] width 49 height 9
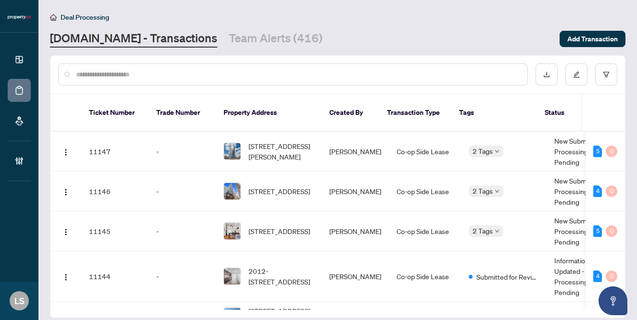
click at [131, 76] on input "text" at bounding box center [298, 74] width 444 height 11
type input "******"
